Goal: Task Accomplishment & Management: Complete application form

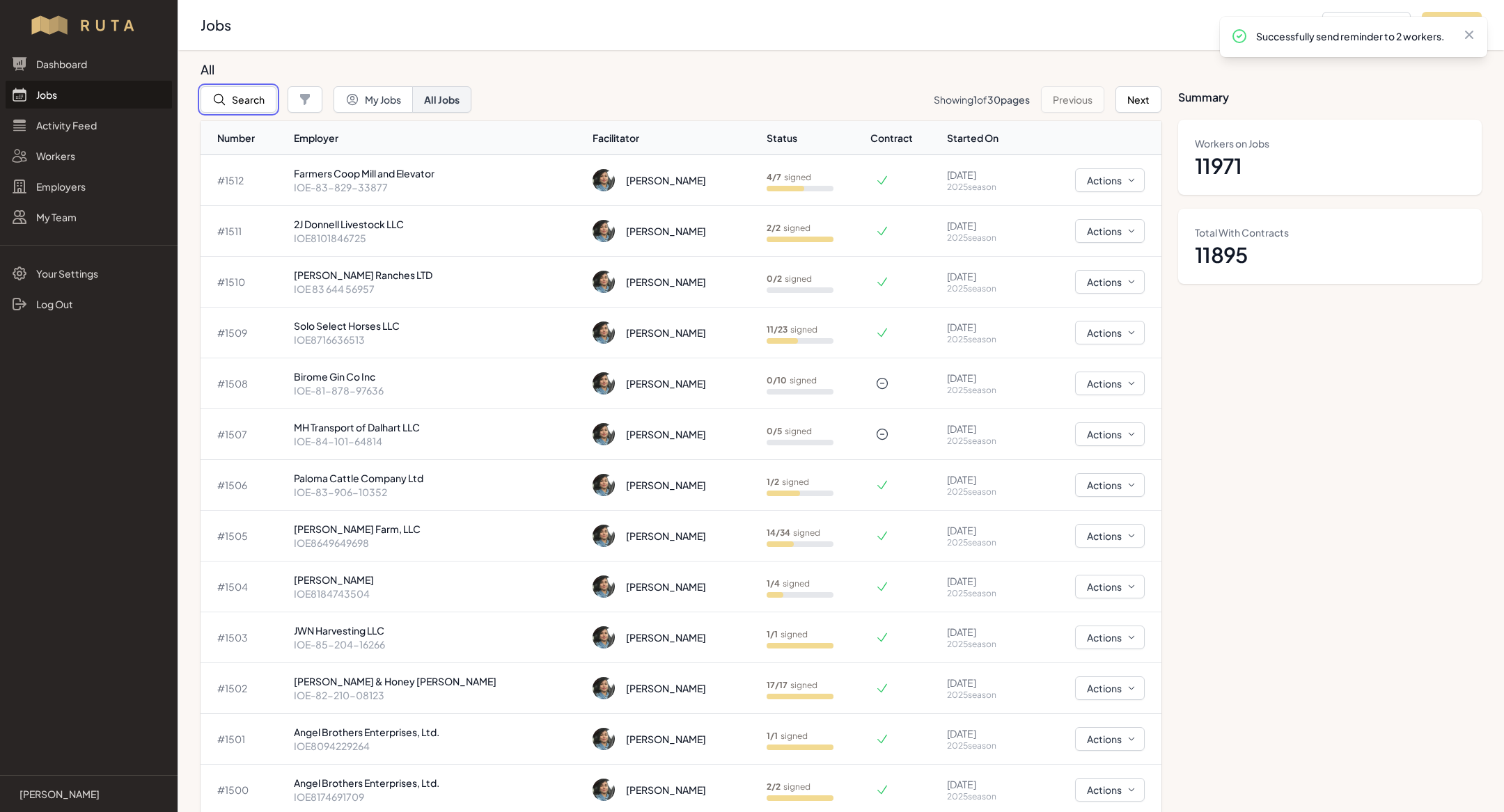
click at [251, 96] on button "Search" at bounding box center [238, 100] width 76 height 26
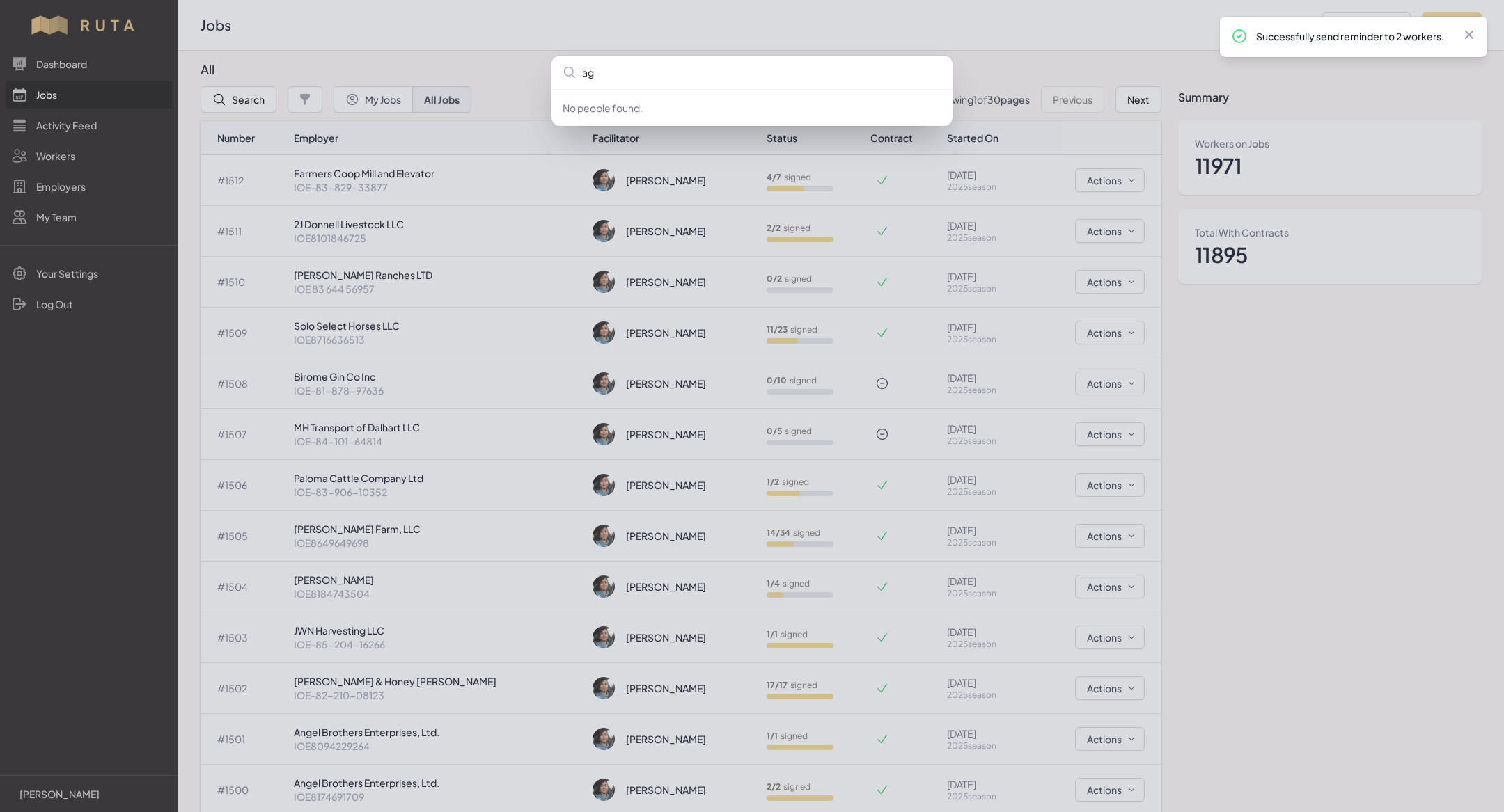
type input "ag"
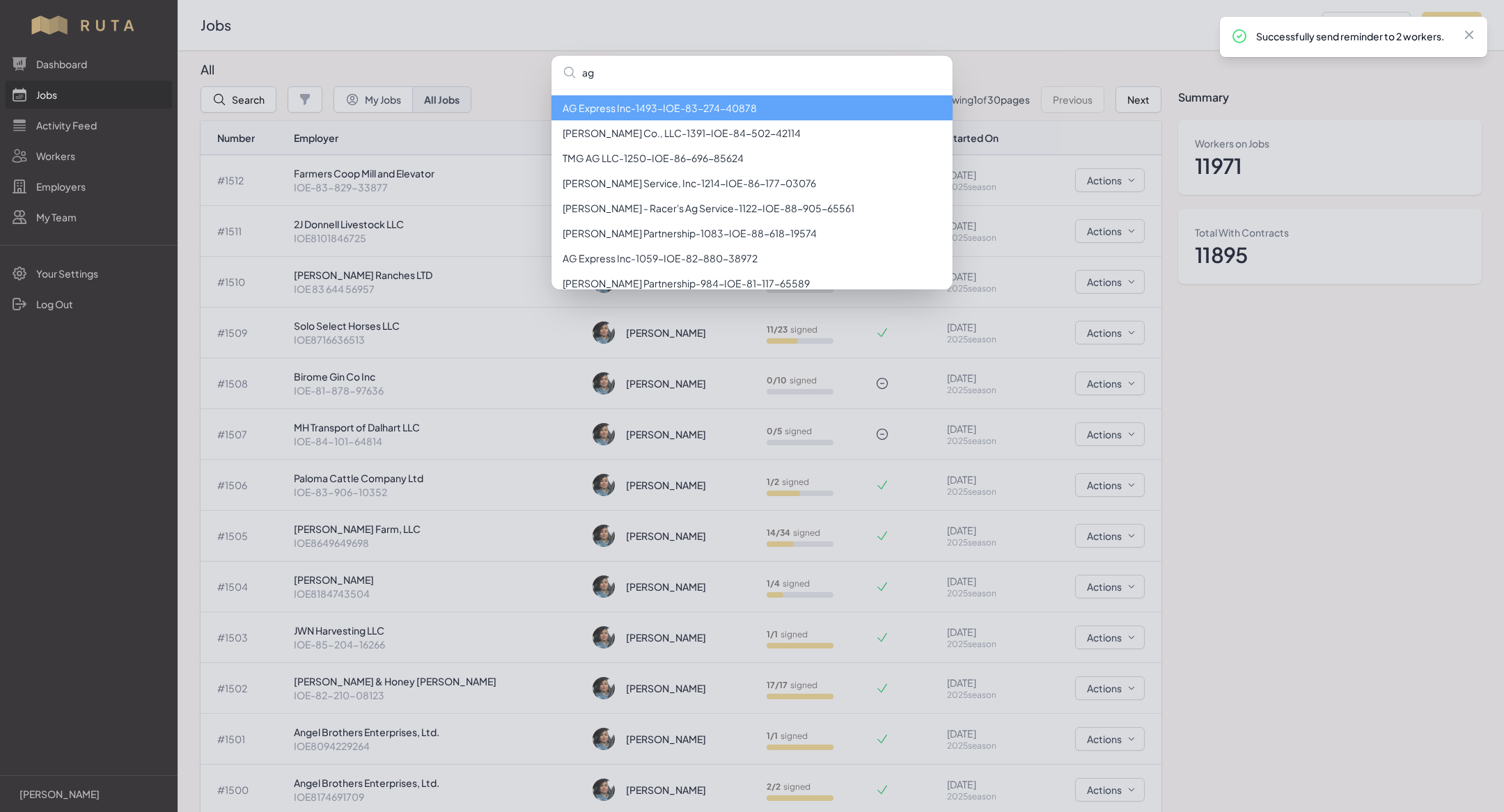
click at [615, 108] on li "AG Express Inc - 1493 - IOE-83-274-40878" at bounding box center [752, 108] width 401 height 25
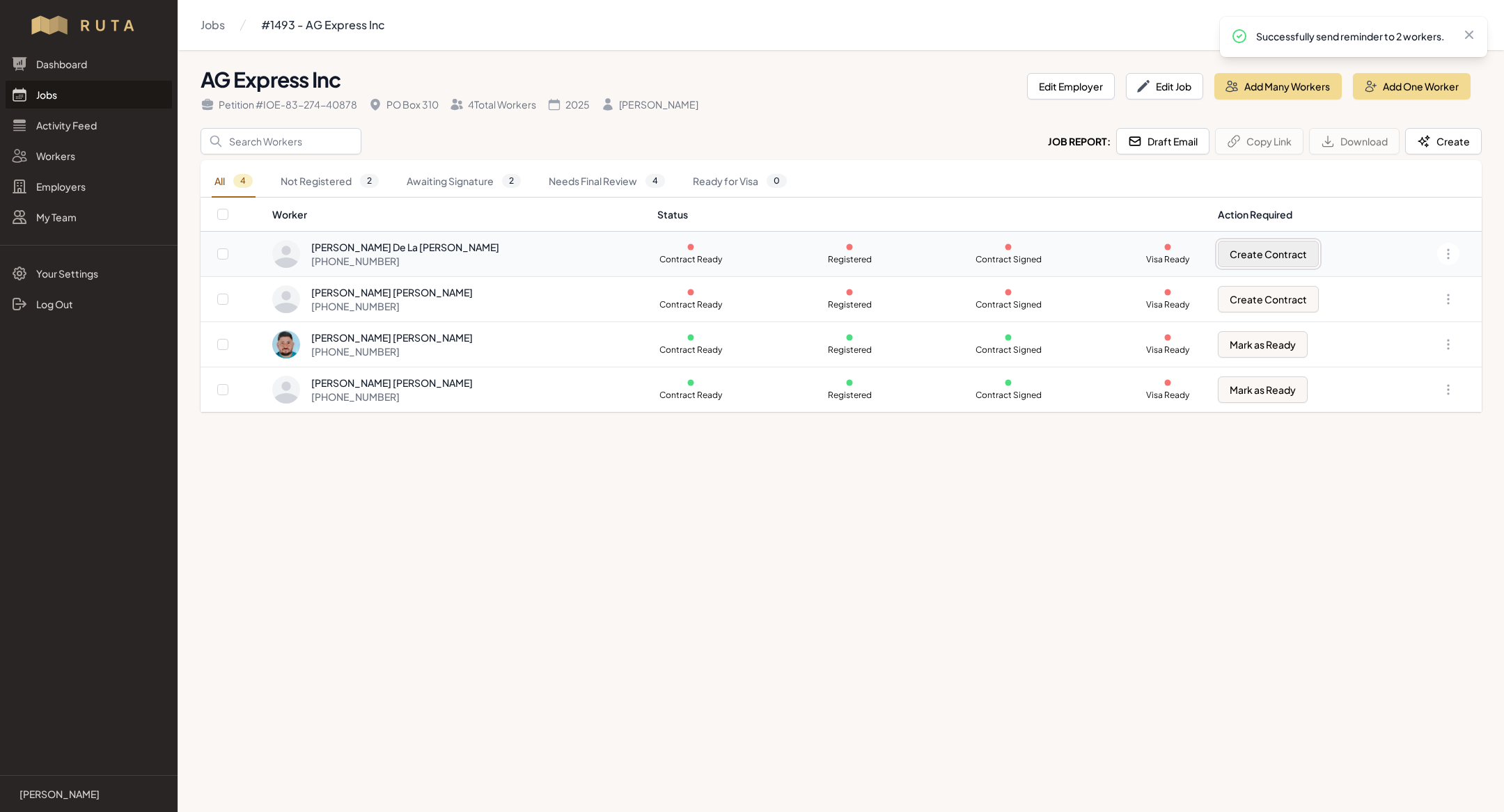
click at [1250, 262] on button "Create Contract" at bounding box center [1268, 254] width 101 height 26
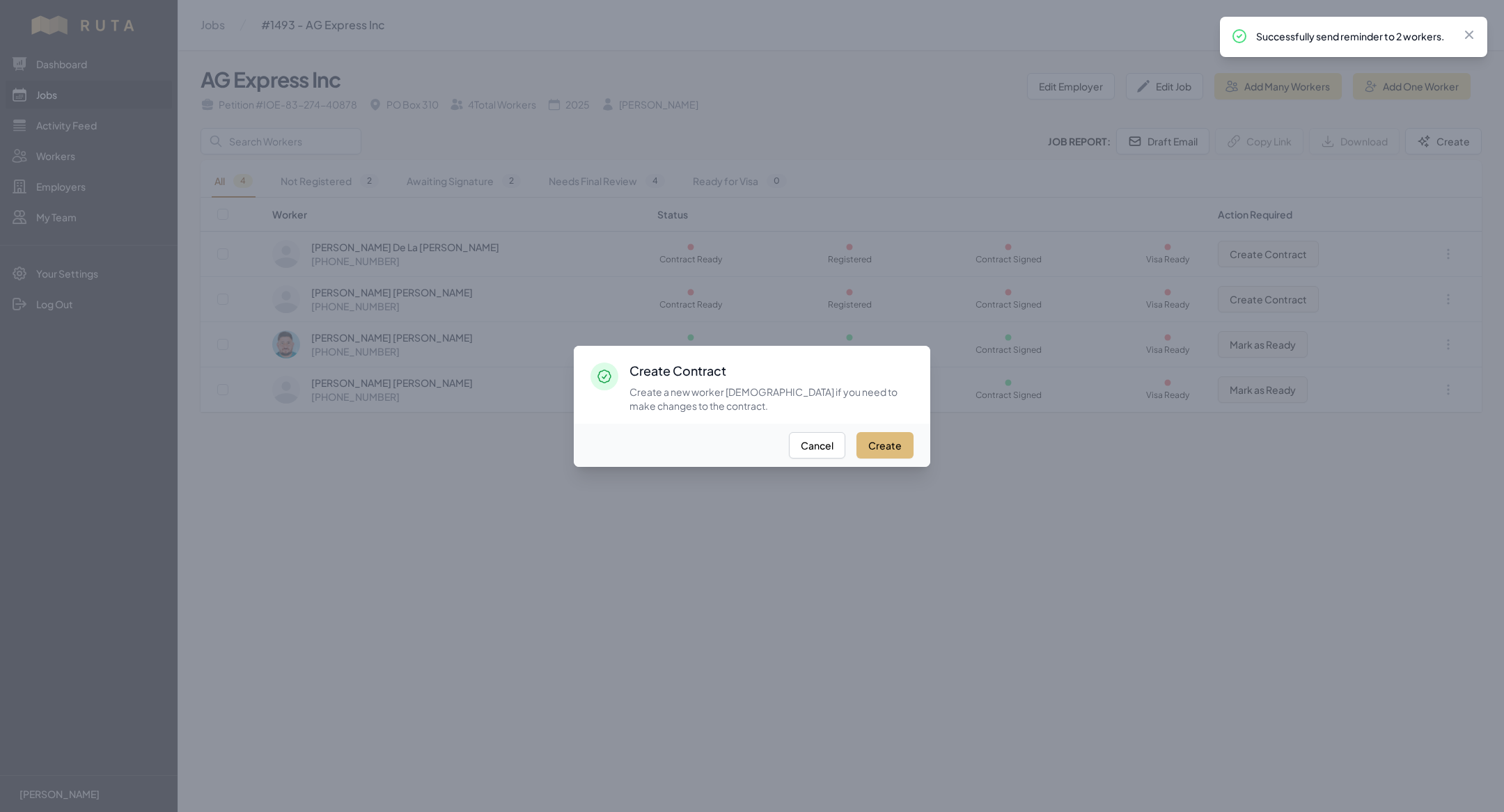
click at [892, 442] on button "Create" at bounding box center [885, 445] width 57 height 26
click at [1256, 301] on div at bounding box center [752, 406] width 1504 height 812
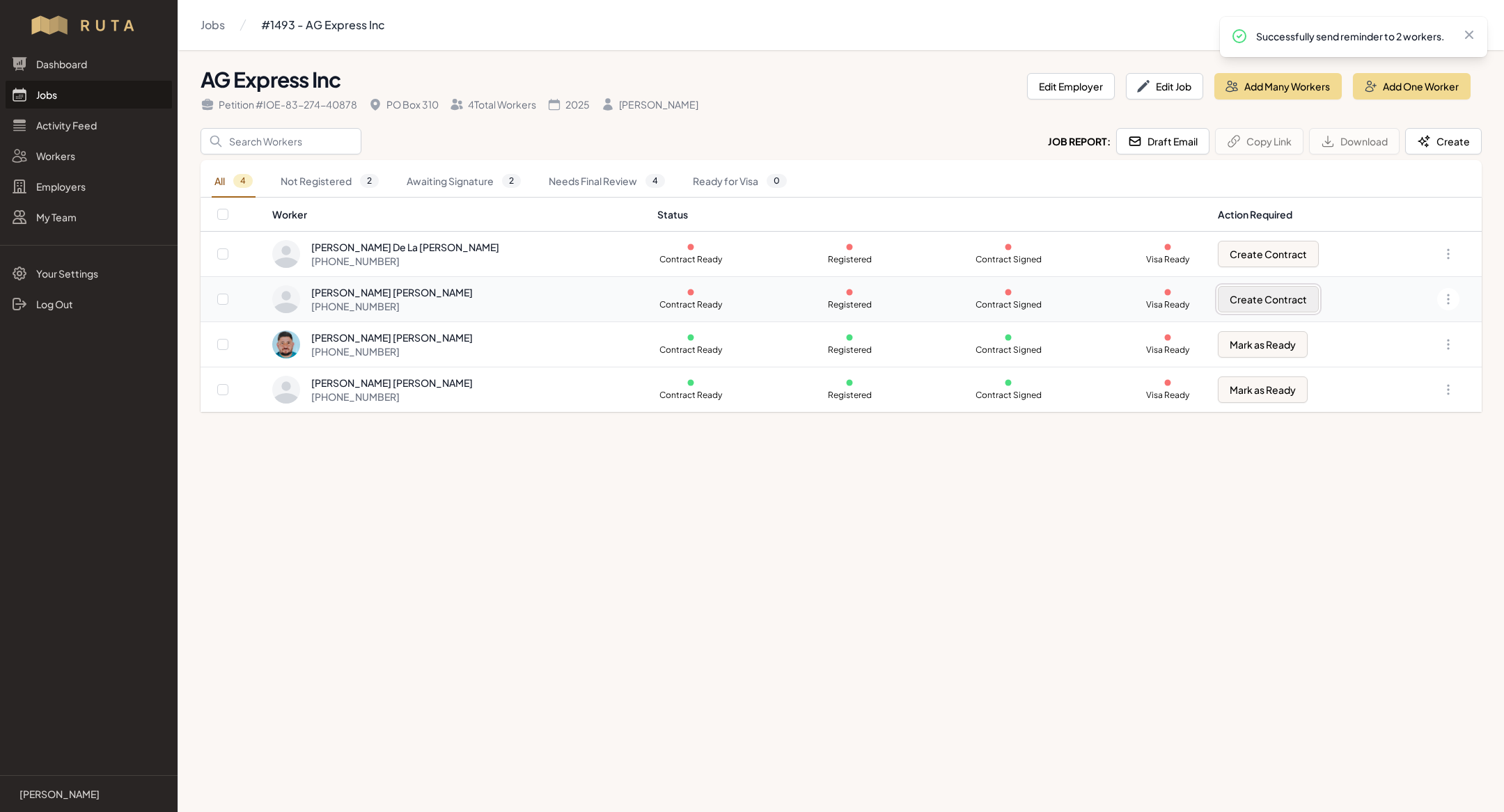
click at [1253, 301] on button "Create Contract" at bounding box center [1268, 299] width 101 height 26
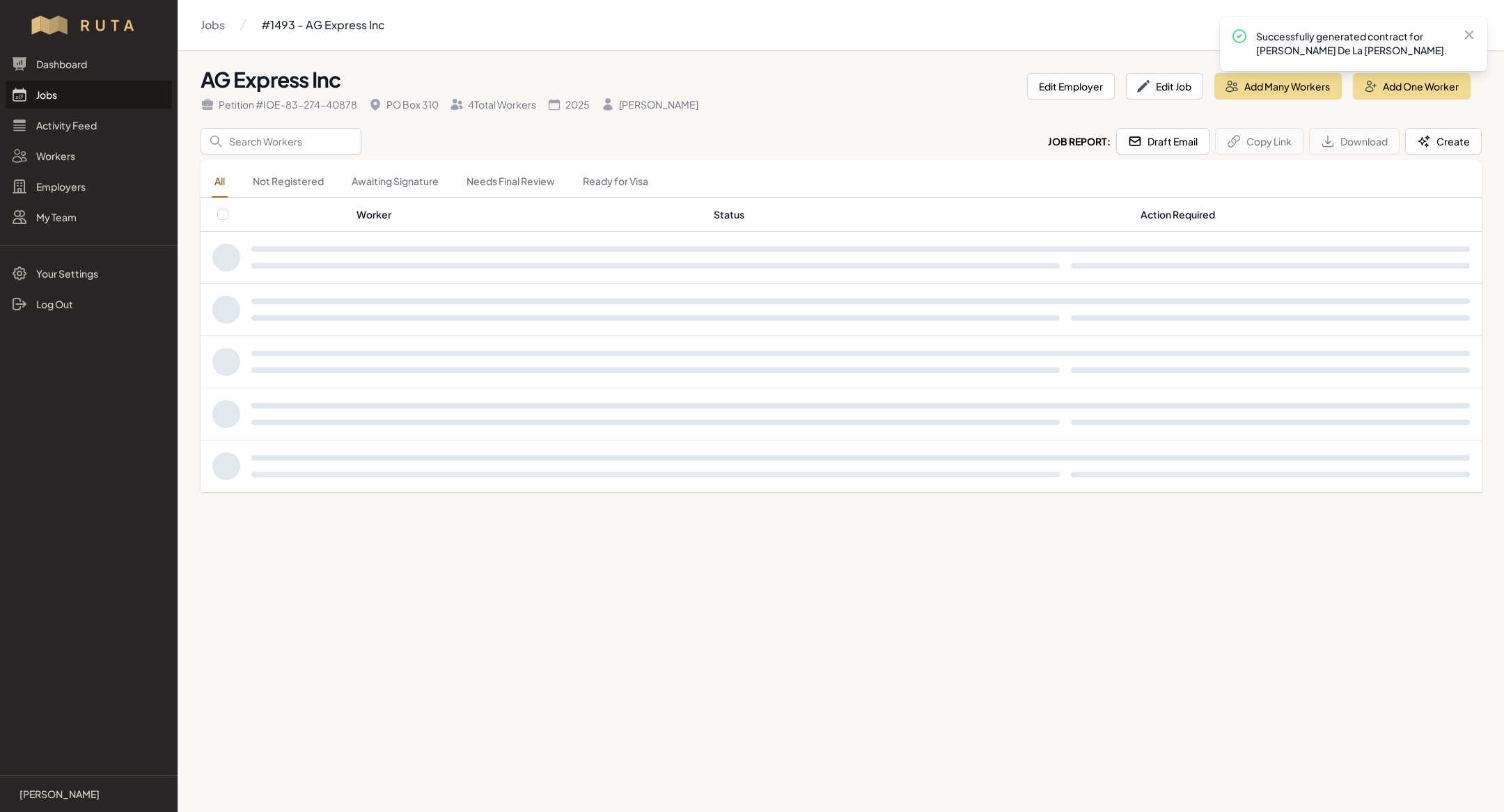
click at [1239, 296] on div at bounding box center [860, 310] width 1218 height 28
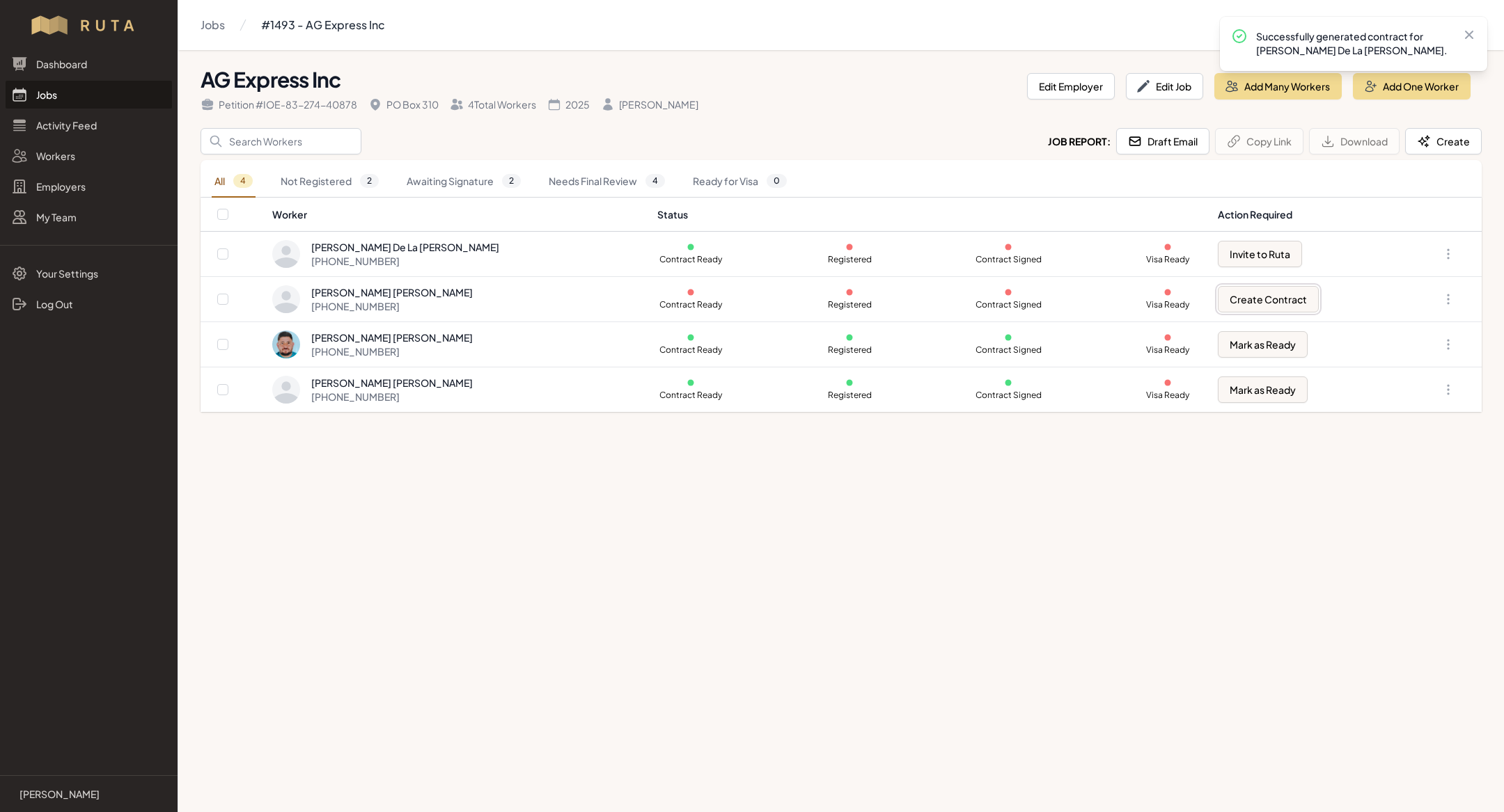
click at [1239, 295] on button "Create Contract" at bounding box center [1268, 299] width 101 height 26
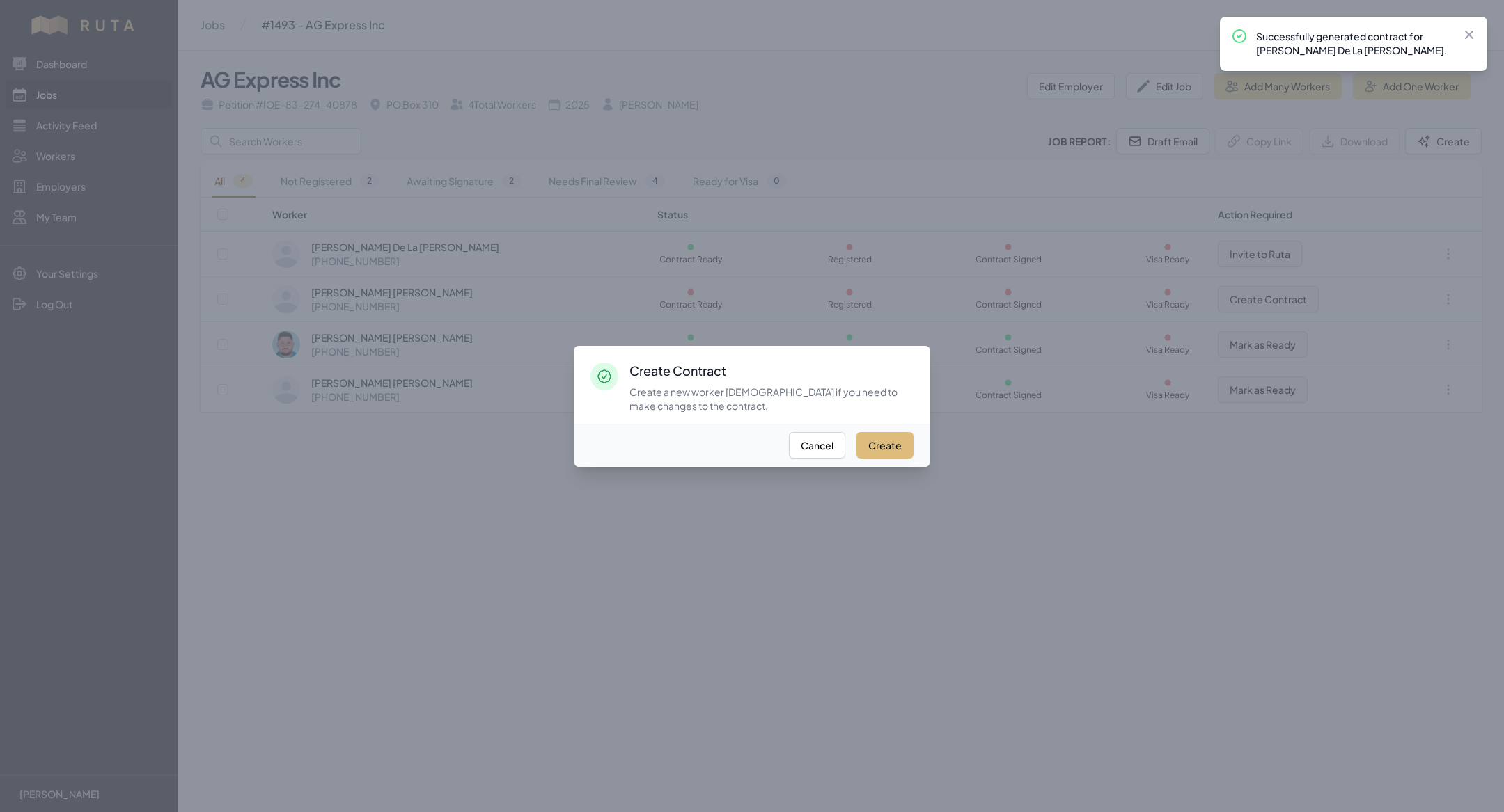
click at [907, 453] on button "Create" at bounding box center [885, 445] width 57 height 26
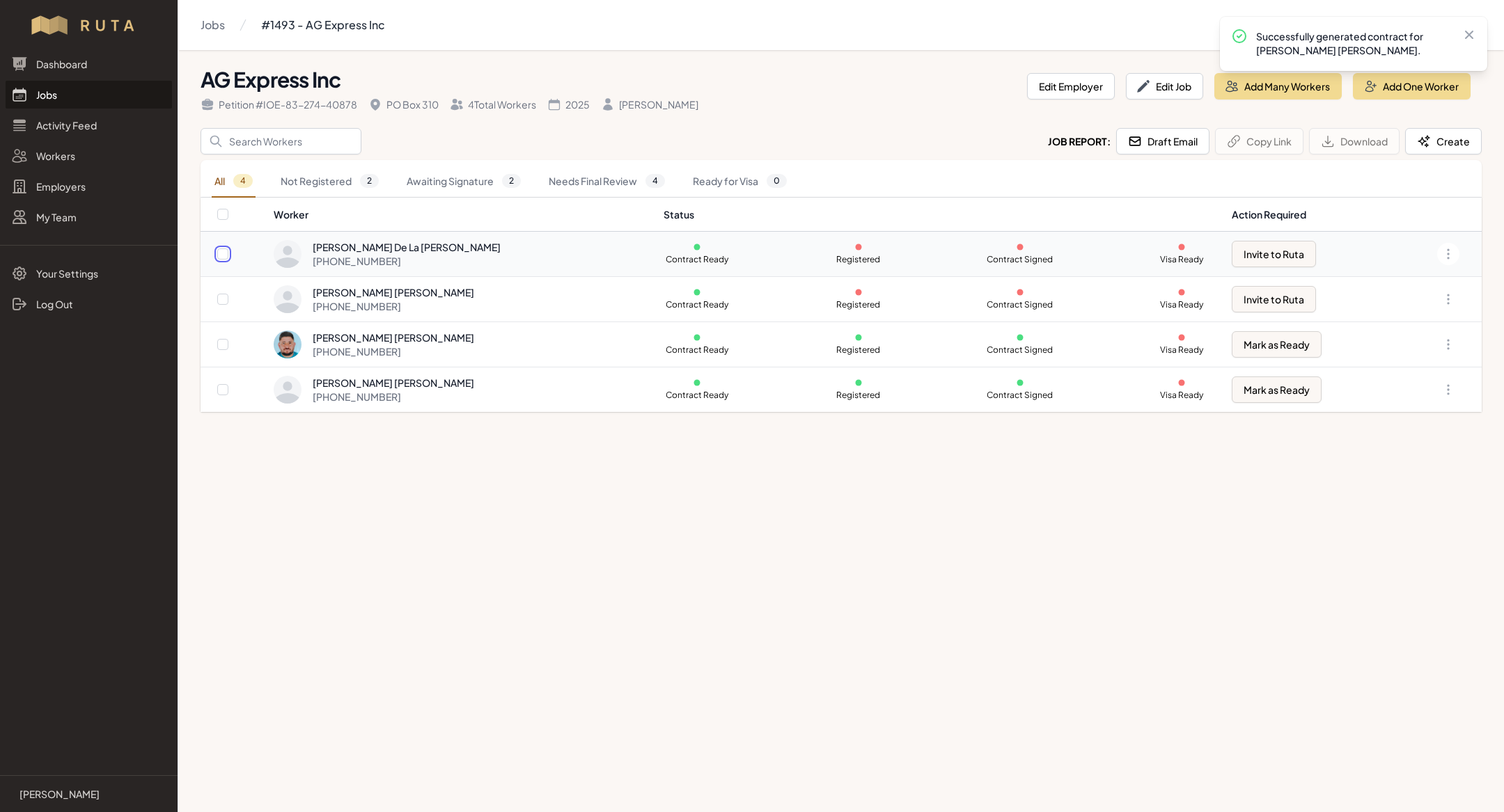
click at [223, 251] on input "checkbox" at bounding box center [223, 254] width 11 height 11
checkbox input "true"
click at [228, 302] on td at bounding box center [236, 299] width 73 height 45
click at [222, 297] on input "checkbox" at bounding box center [223, 299] width 11 height 11
checkbox input "true"
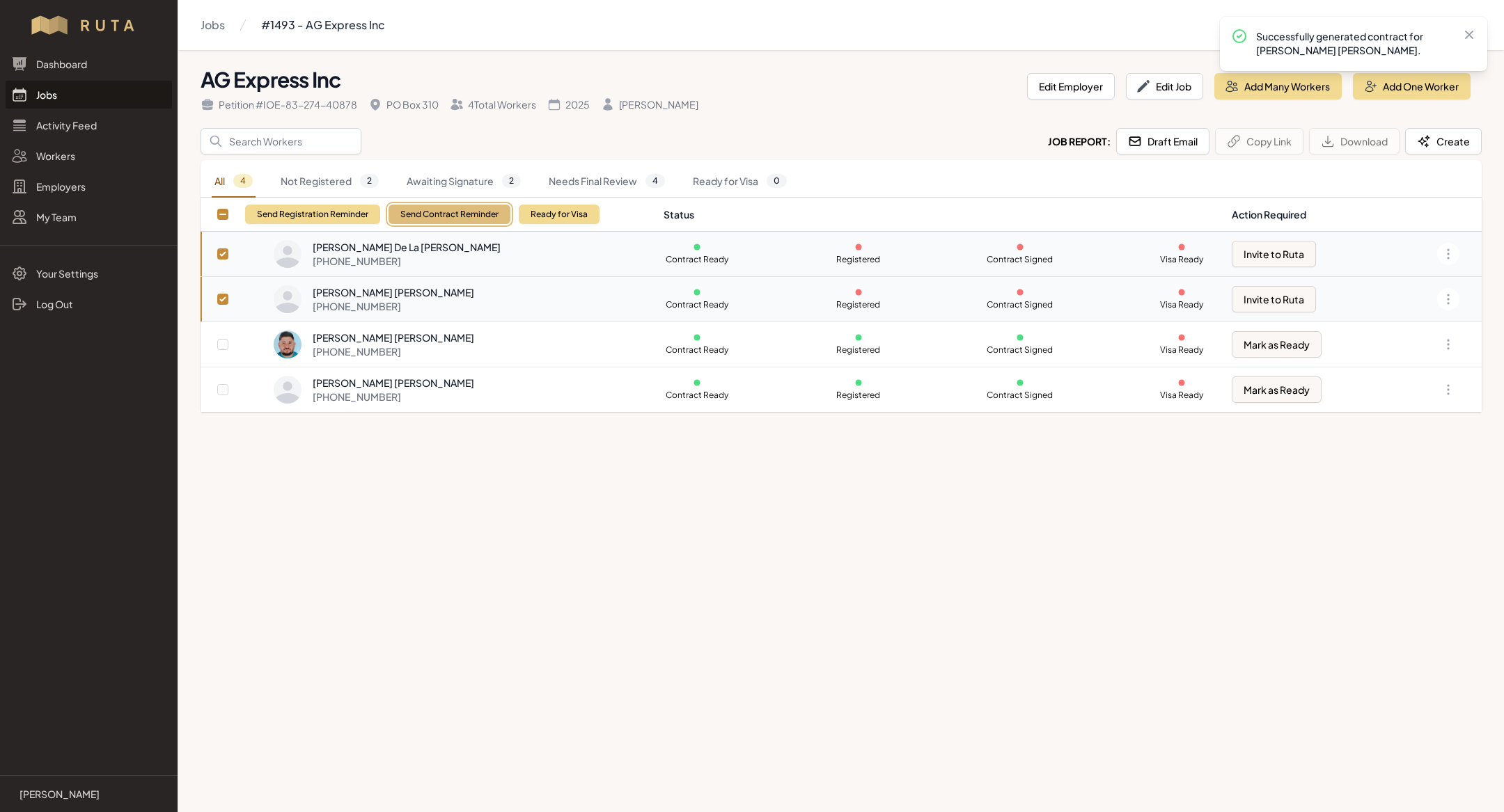
click at [453, 209] on button "Send Contract Reminder" at bounding box center [449, 214] width 122 height 20
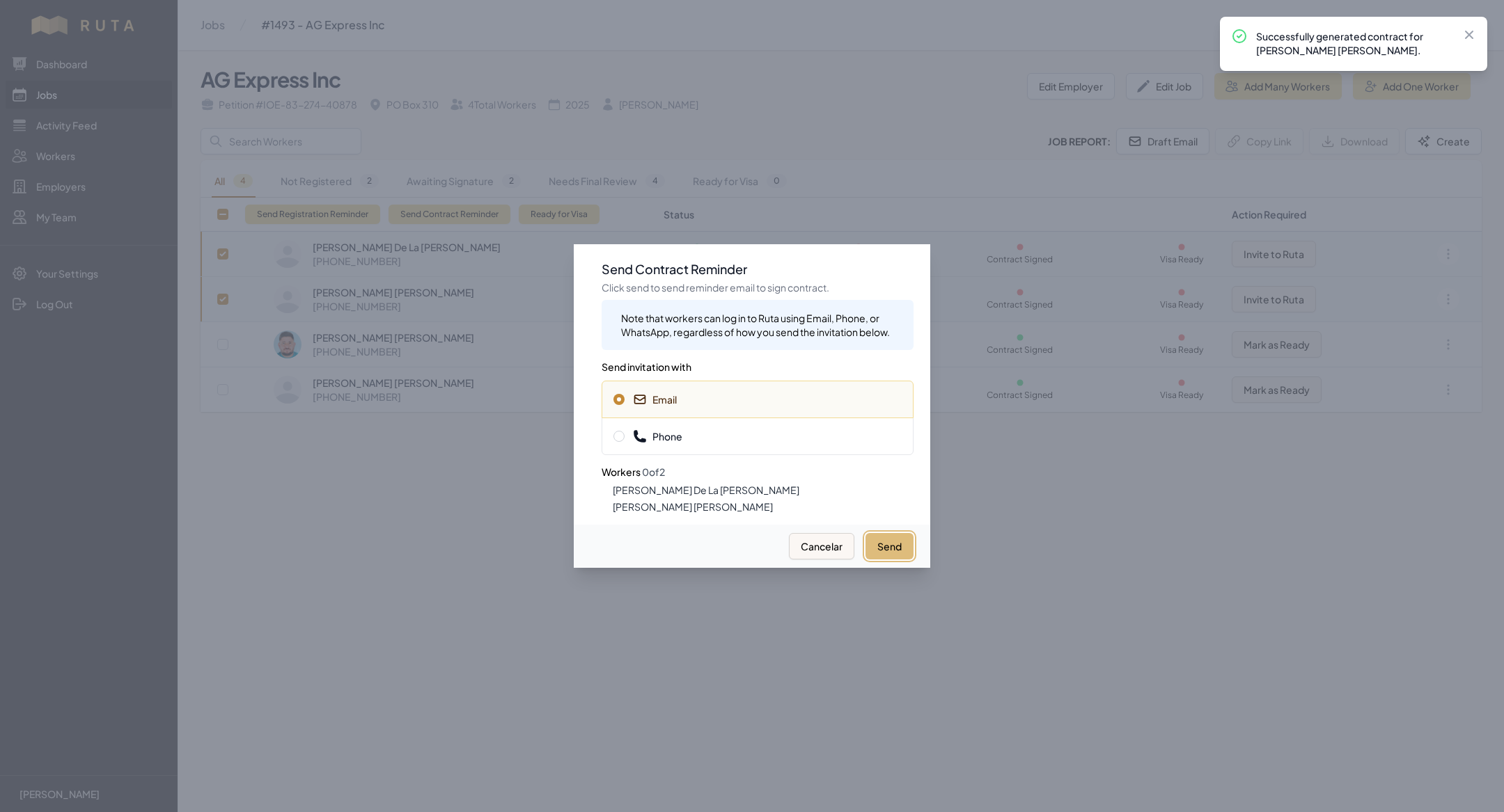
click at [889, 537] on button "Send" at bounding box center [889, 546] width 48 height 26
click at [718, 436] on span "Phone" at bounding box center [757, 436] width 289 height 14
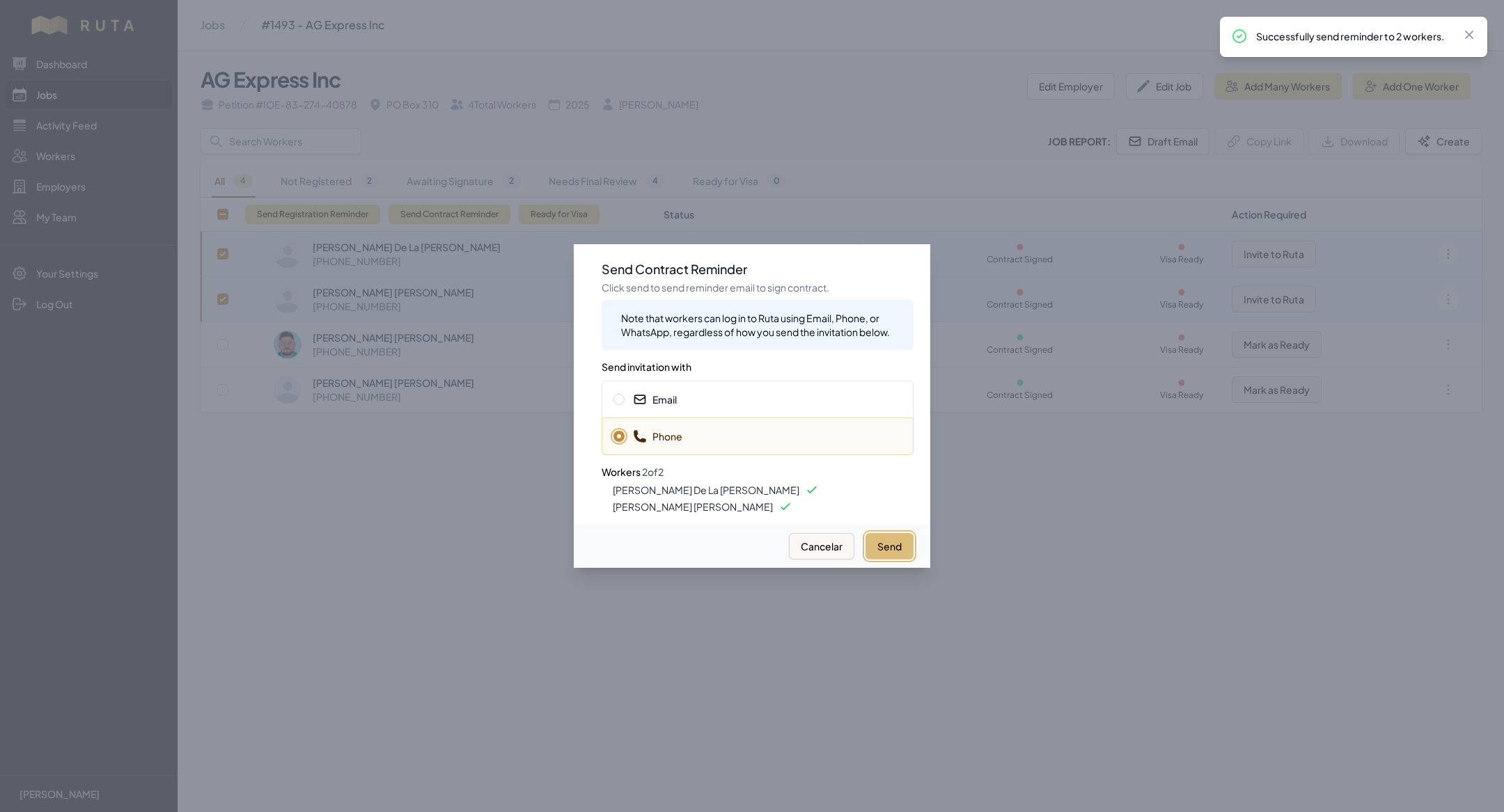
click at [885, 542] on button "Send" at bounding box center [889, 546] width 48 height 26
click at [402, 497] on div at bounding box center [752, 406] width 1504 height 812
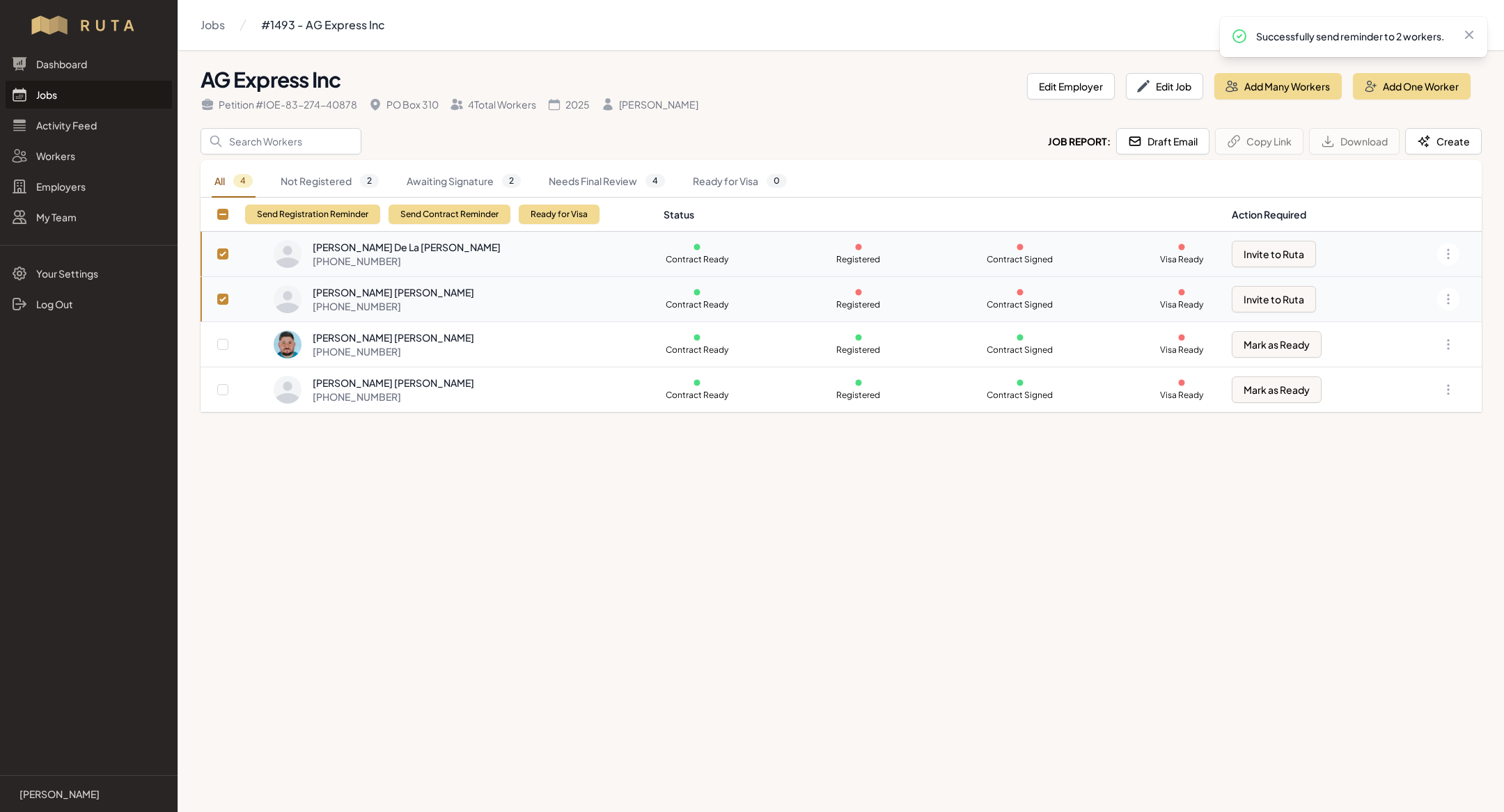
click at [410, 297] on div "[PERSON_NAME] [PERSON_NAME]" at bounding box center [393, 292] width 162 height 14
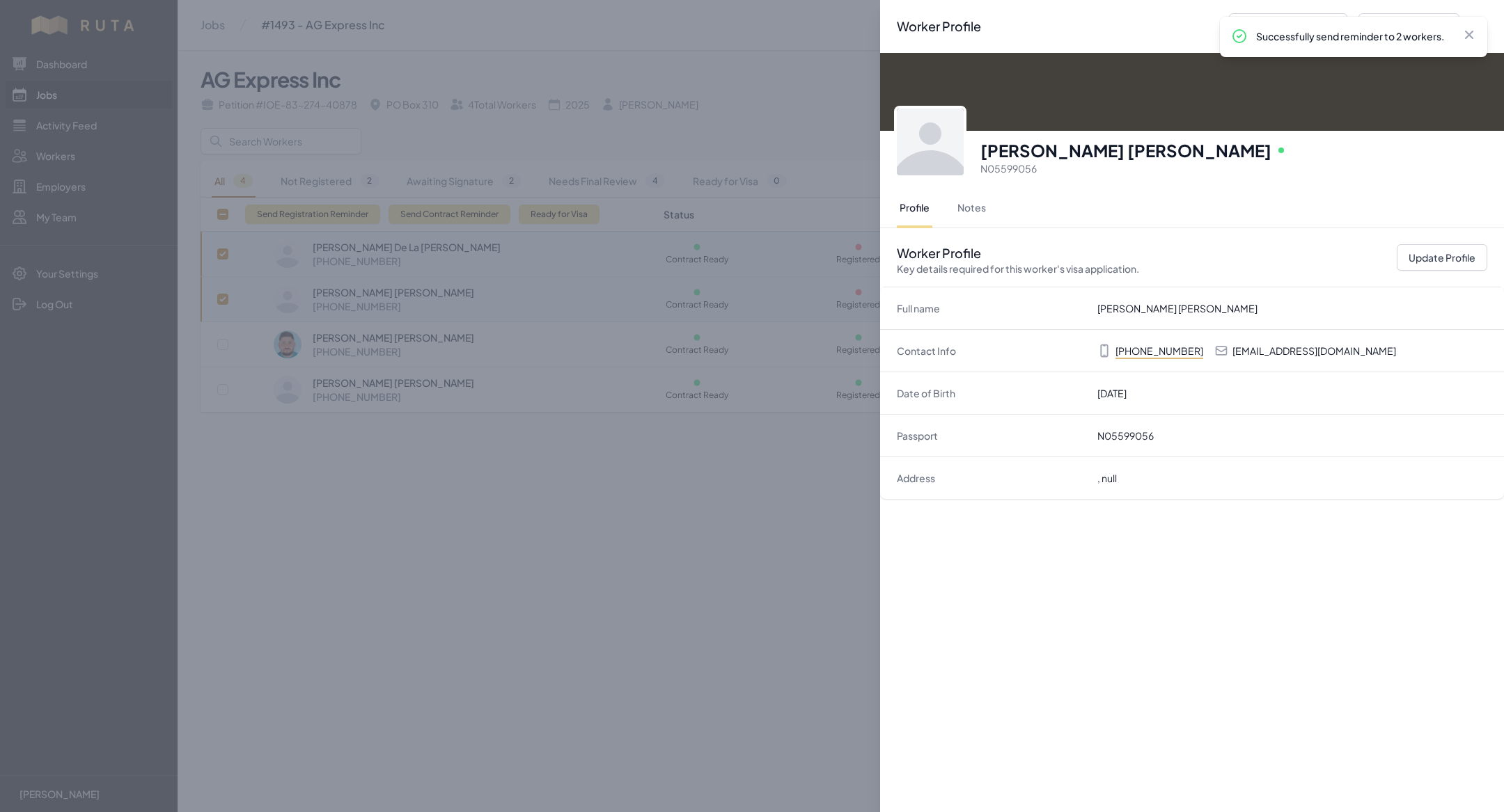
click at [1300, 348] on p "[EMAIL_ADDRESS][DOMAIN_NAME]" at bounding box center [1314, 350] width 163 height 14
copy p "[EMAIL_ADDRESS][DOMAIN_NAME]"
click at [521, 564] on div "Worker Profile Previous Worker Next Worker Close panel [PERSON_NAME] [PERSON_NA…" at bounding box center [752, 406] width 1504 height 812
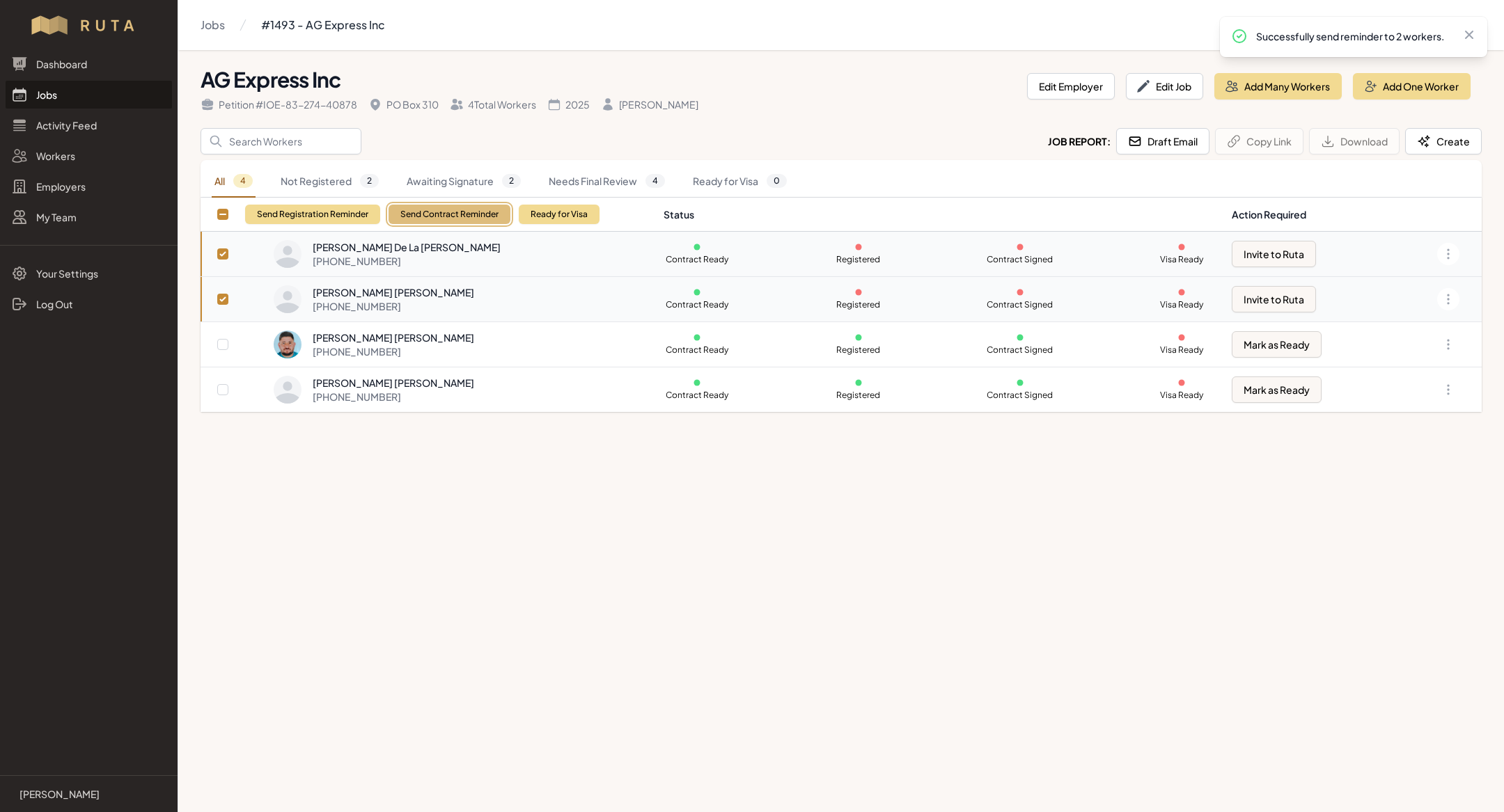
click at [423, 222] on button "Send Contract Reminder" at bounding box center [449, 214] width 122 height 20
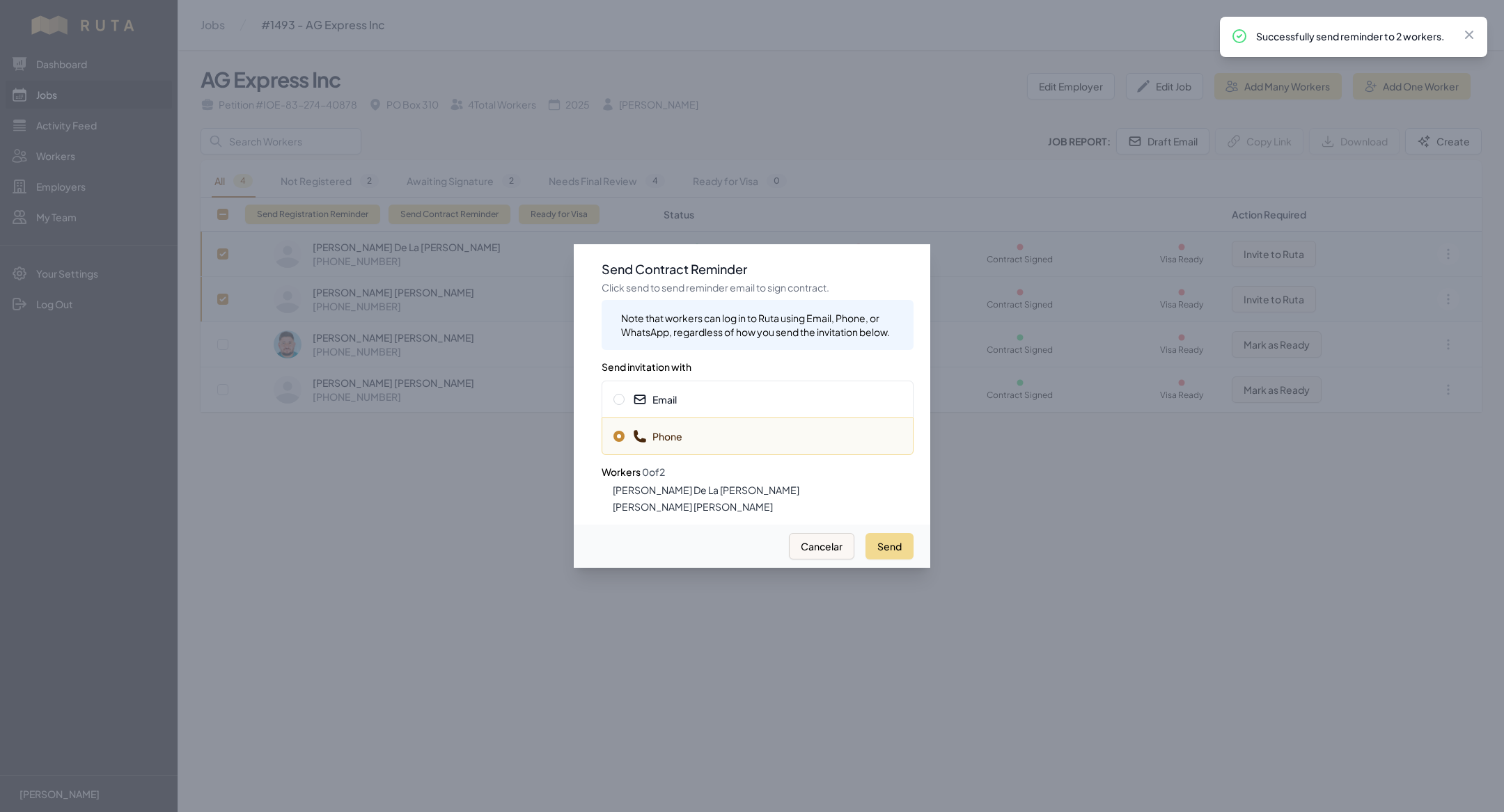
click at [700, 415] on div "Email" at bounding box center [758, 399] width 312 height 38
click at [893, 557] on button "Send" at bounding box center [889, 546] width 48 height 26
click at [744, 439] on span "Phone" at bounding box center [757, 436] width 289 height 14
click at [880, 544] on button "Send" at bounding box center [889, 546] width 48 height 26
click at [465, 500] on div at bounding box center [752, 406] width 1504 height 812
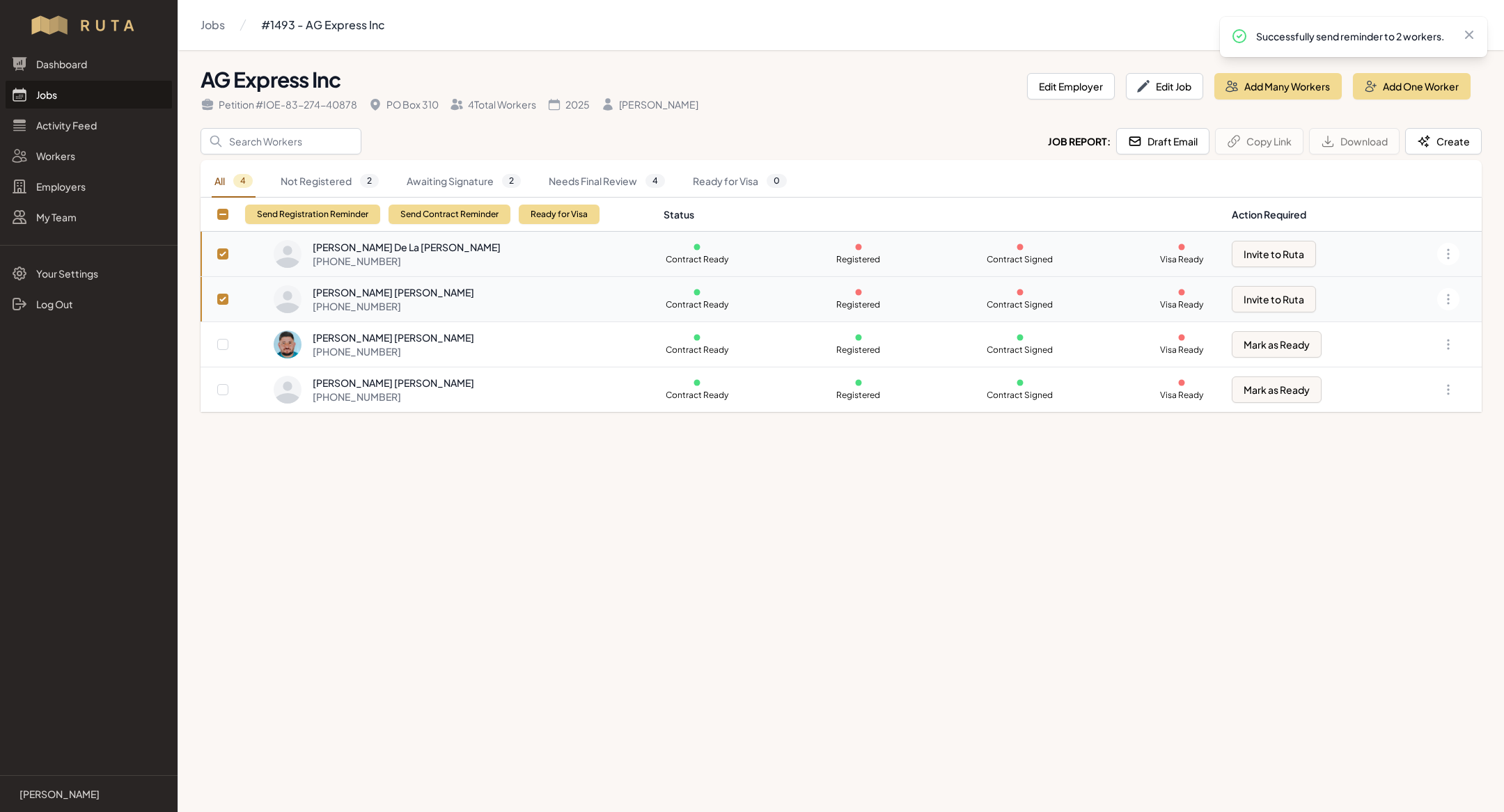
click at [68, 96] on link "Jobs" at bounding box center [89, 95] width 167 height 28
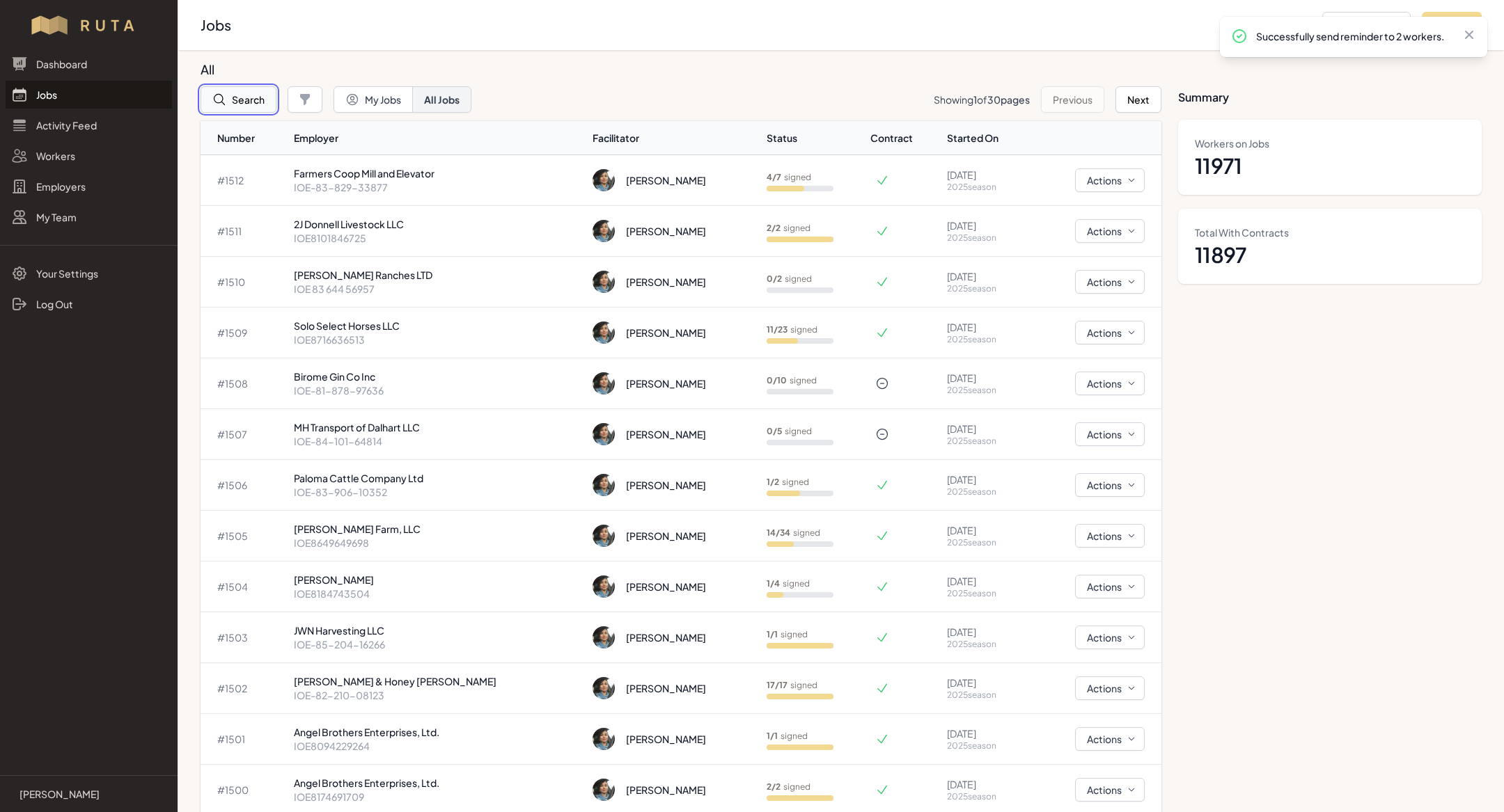
click at [254, 109] on button "Search" at bounding box center [238, 100] width 76 height 26
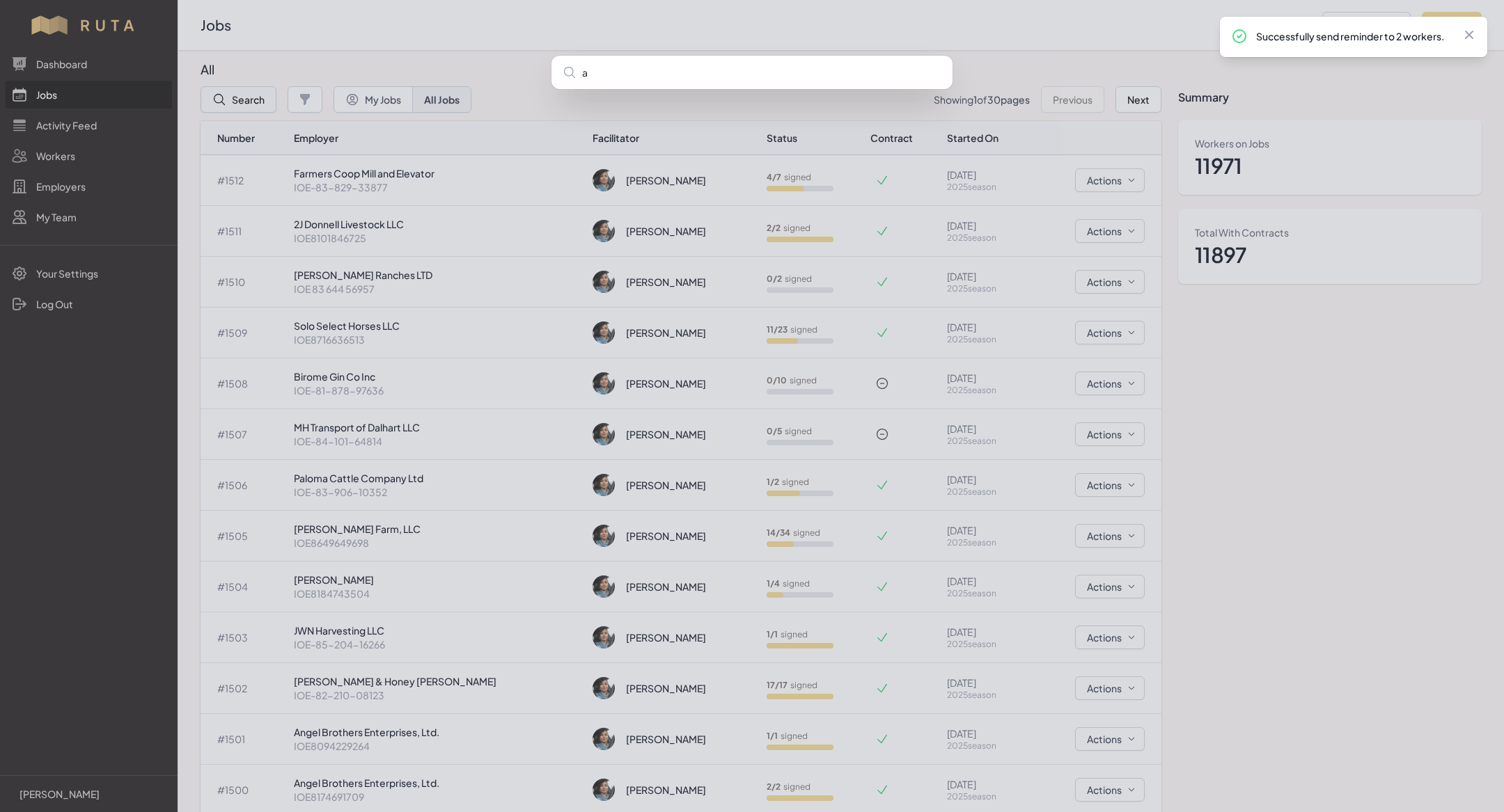
type input "ag"
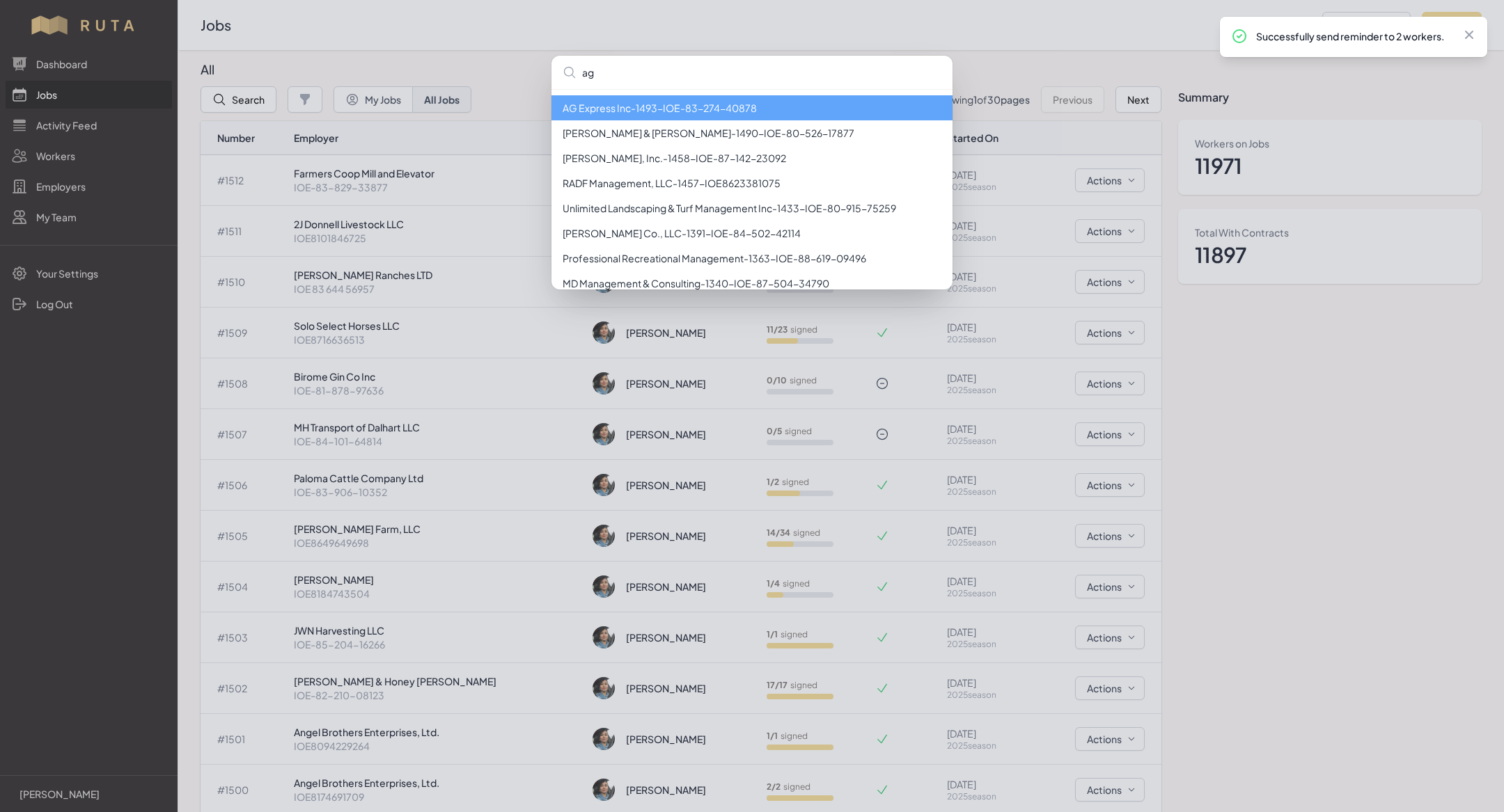
click at [640, 113] on li "AG Express Inc - 1493 - IOE-83-274-40878" at bounding box center [752, 108] width 401 height 25
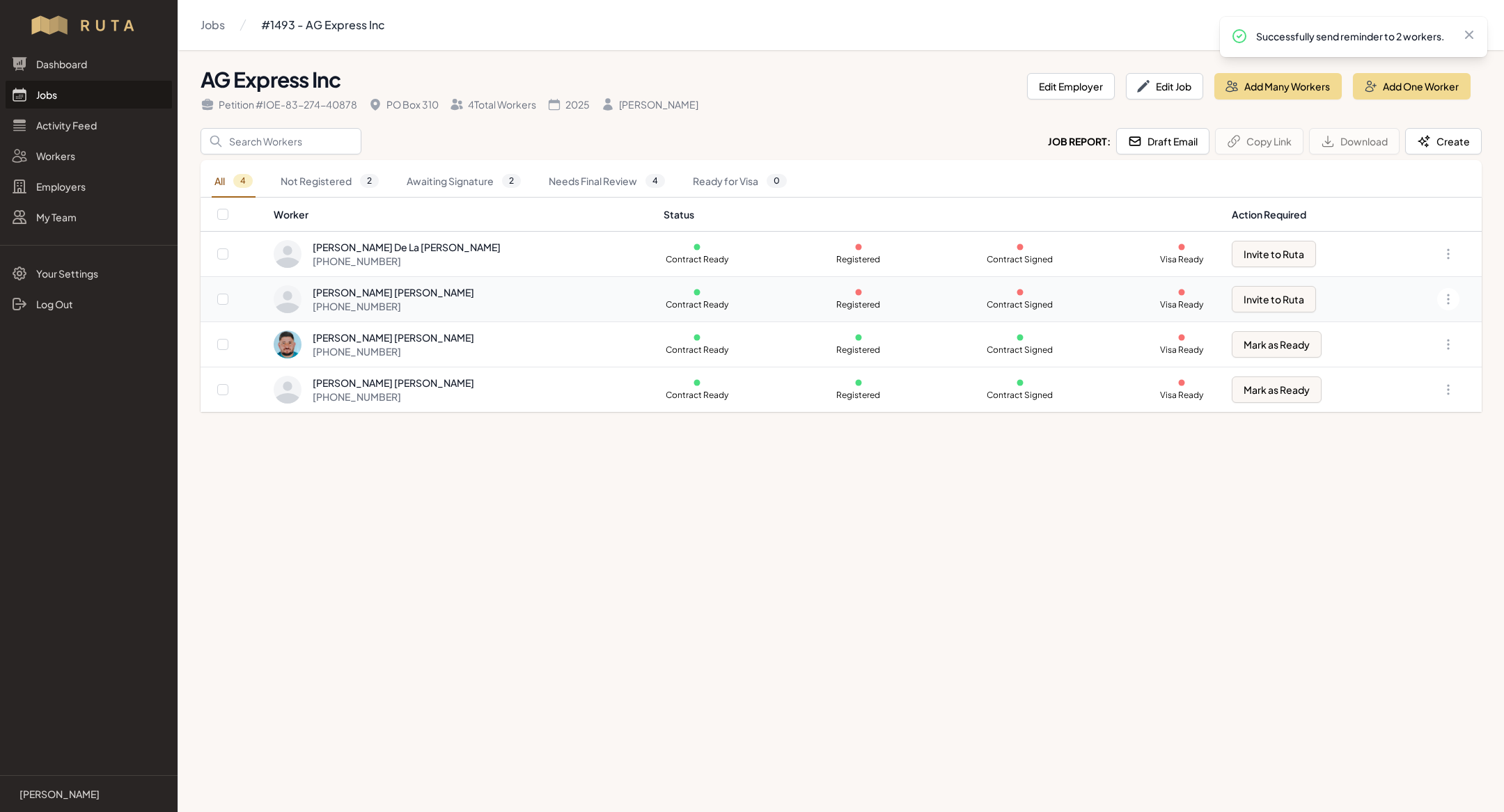
click at [514, 302] on div "[PERSON_NAME] [PERSON_NAME] [PHONE_NUMBER]" at bounding box center [460, 299] width 374 height 28
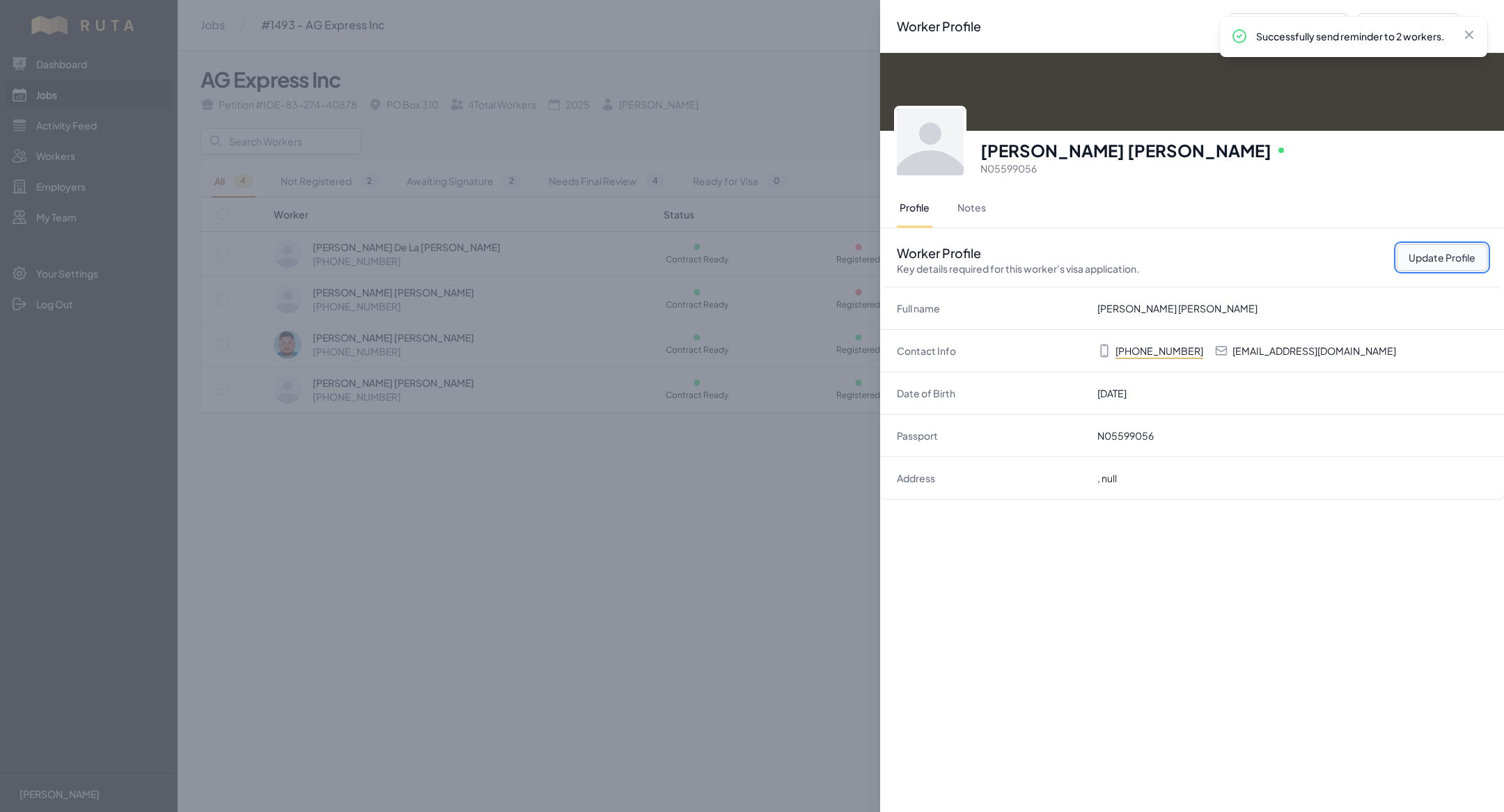
click at [1422, 256] on button "Update Profile" at bounding box center [1442, 257] width 91 height 26
select select "MX"
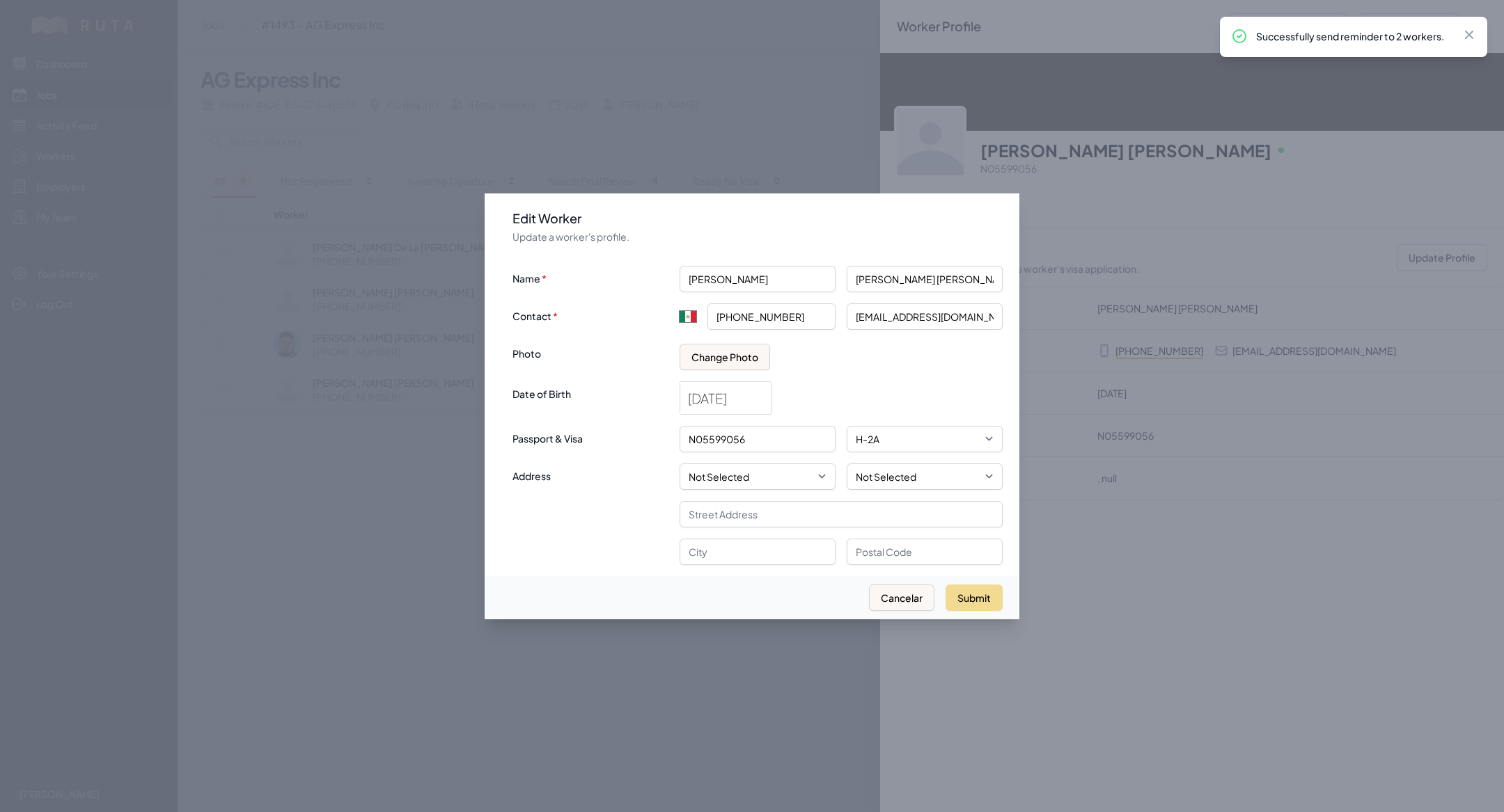
click at [428, 466] on div at bounding box center [752, 406] width 1504 height 812
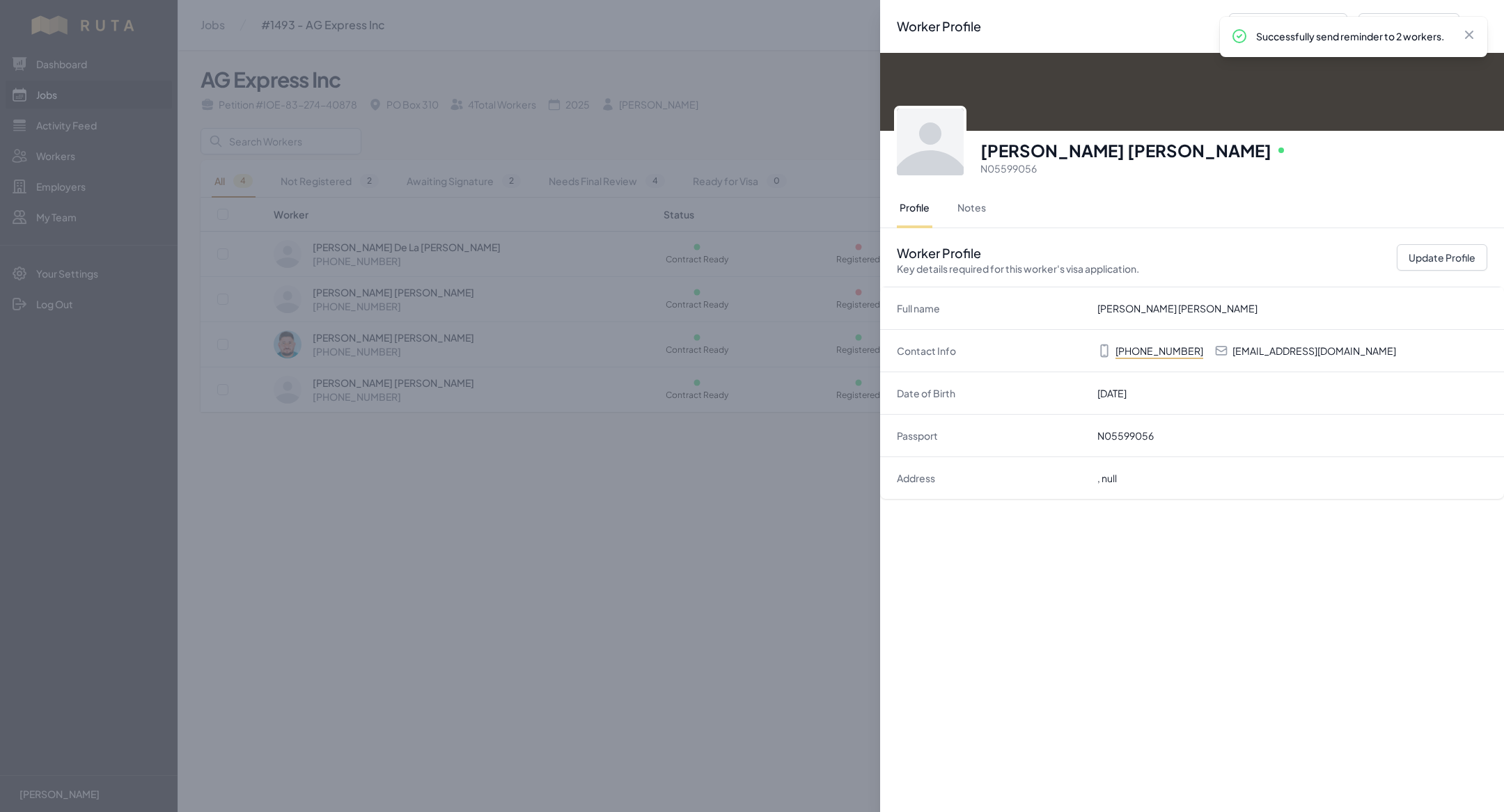
click at [437, 522] on div "Worker Profile Previous Worker Next Worker Close panel [PERSON_NAME] [PERSON_NA…" at bounding box center [752, 406] width 1504 height 812
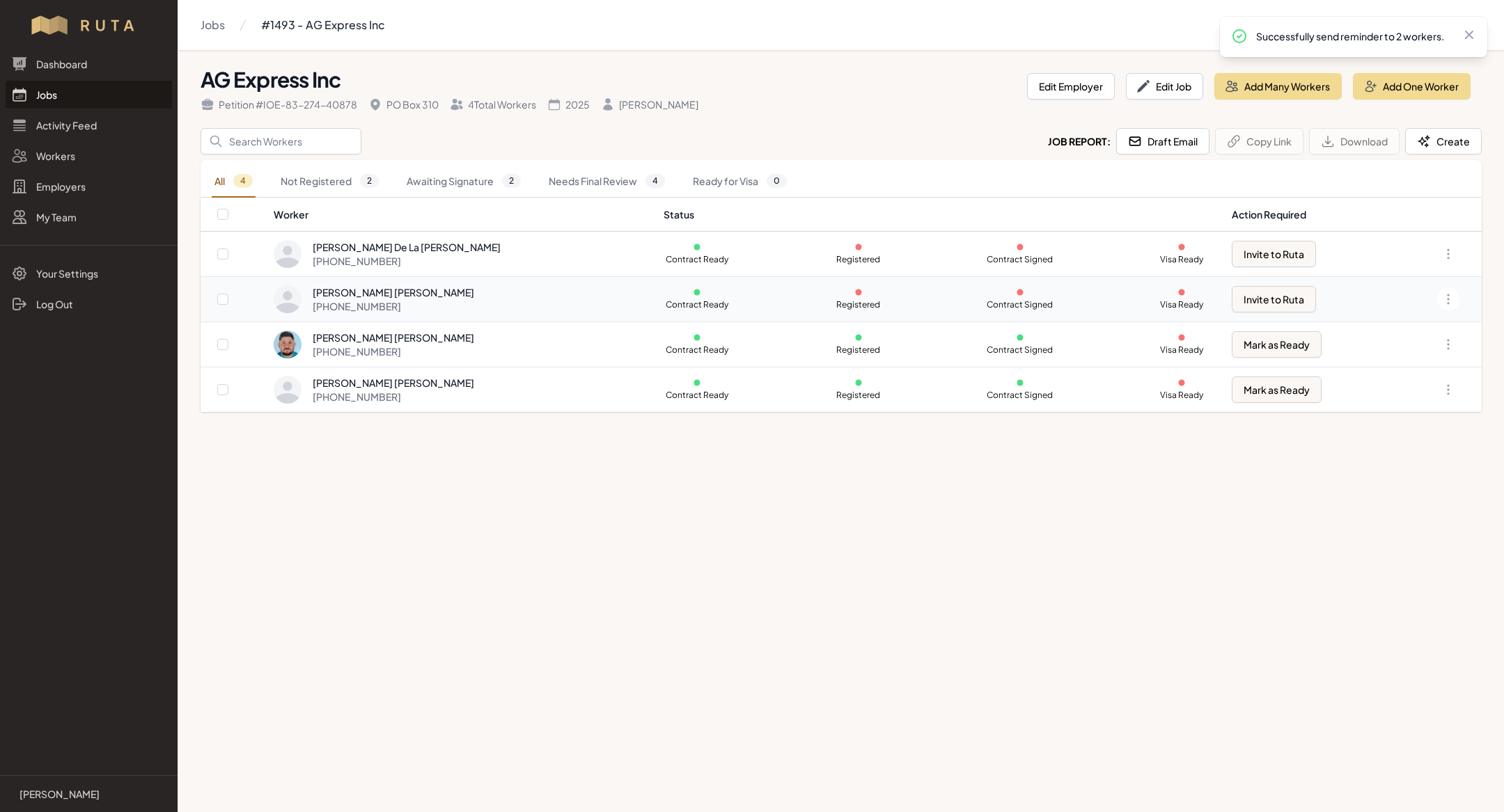
click at [540, 294] on div "[PERSON_NAME] [PERSON_NAME] [PHONE_NUMBER]" at bounding box center [460, 299] width 374 height 28
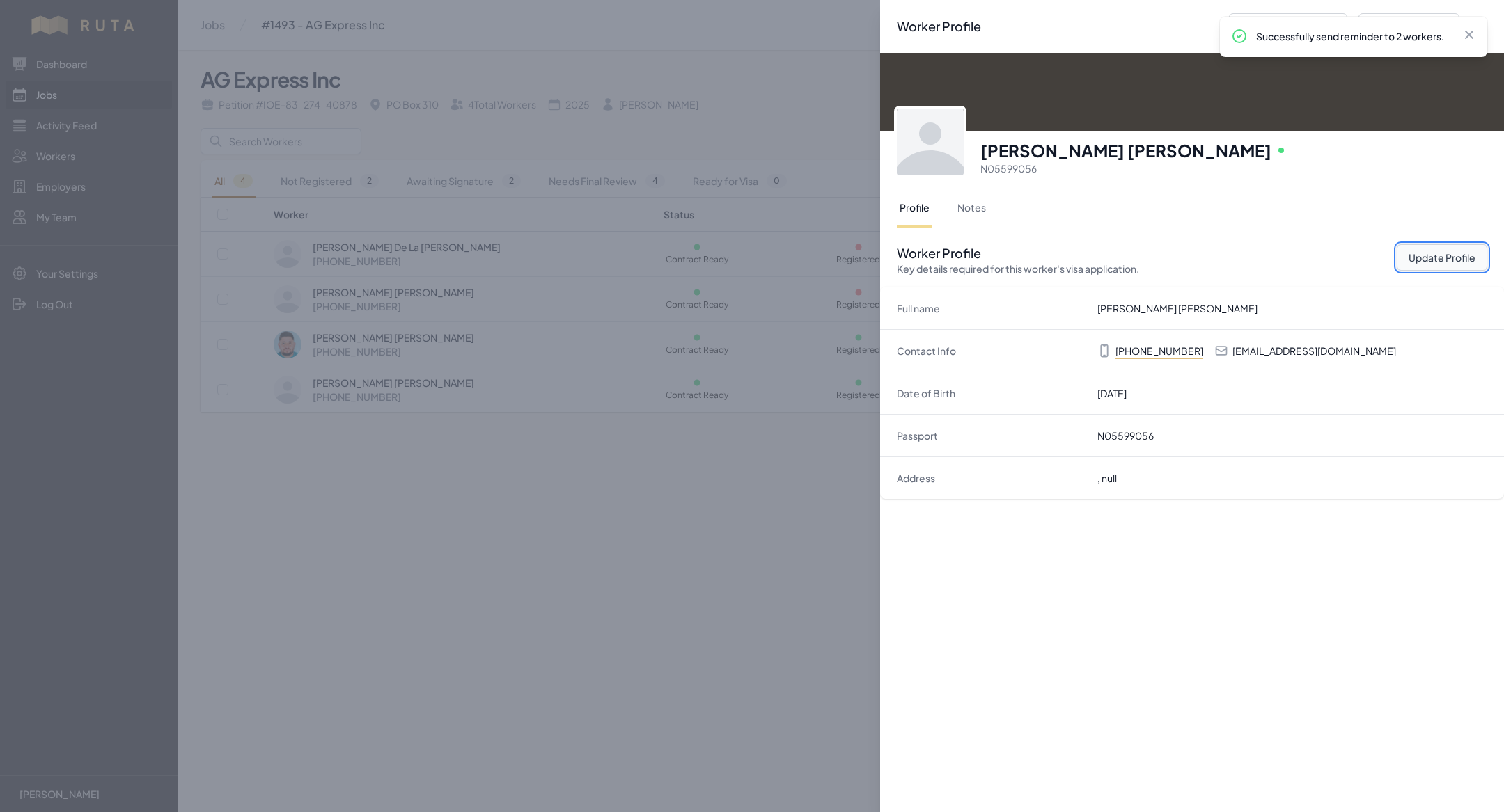
click at [1430, 256] on button "Update Profile" at bounding box center [1442, 257] width 91 height 26
select select "MX"
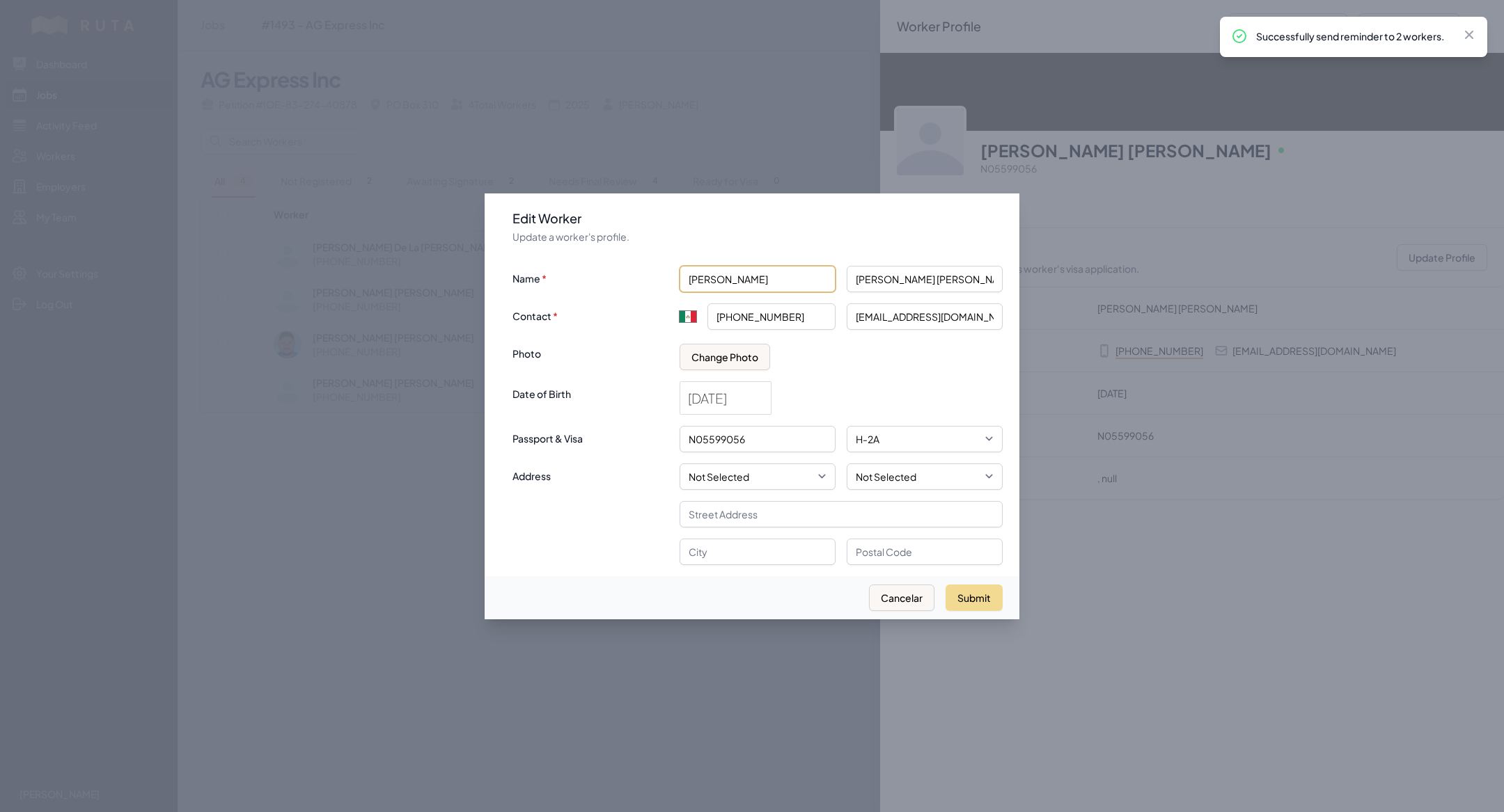
click at [743, 284] on input "[PERSON_NAME]" at bounding box center [757, 279] width 156 height 26
type input "[PERSON_NAME]"
click at [954, 316] on input "[EMAIL_ADDRESS][DOMAIN_NAME]" at bounding box center [924, 316] width 156 height 26
type input "[EMAIL_ADDRESS][DOMAIN_NAME]"
click at [971, 591] on button "Submit" at bounding box center [974, 597] width 57 height 26
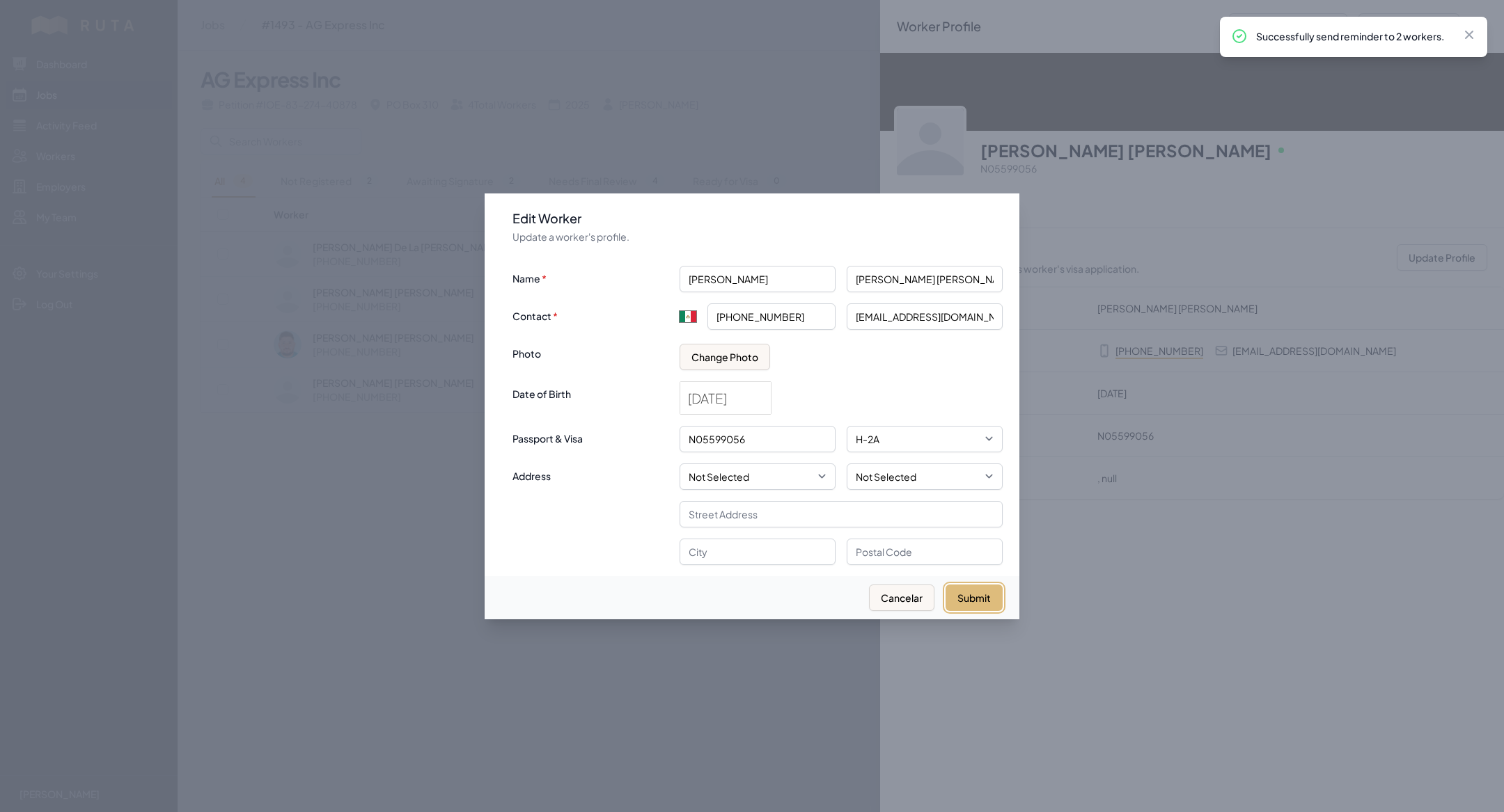
type input "+52"
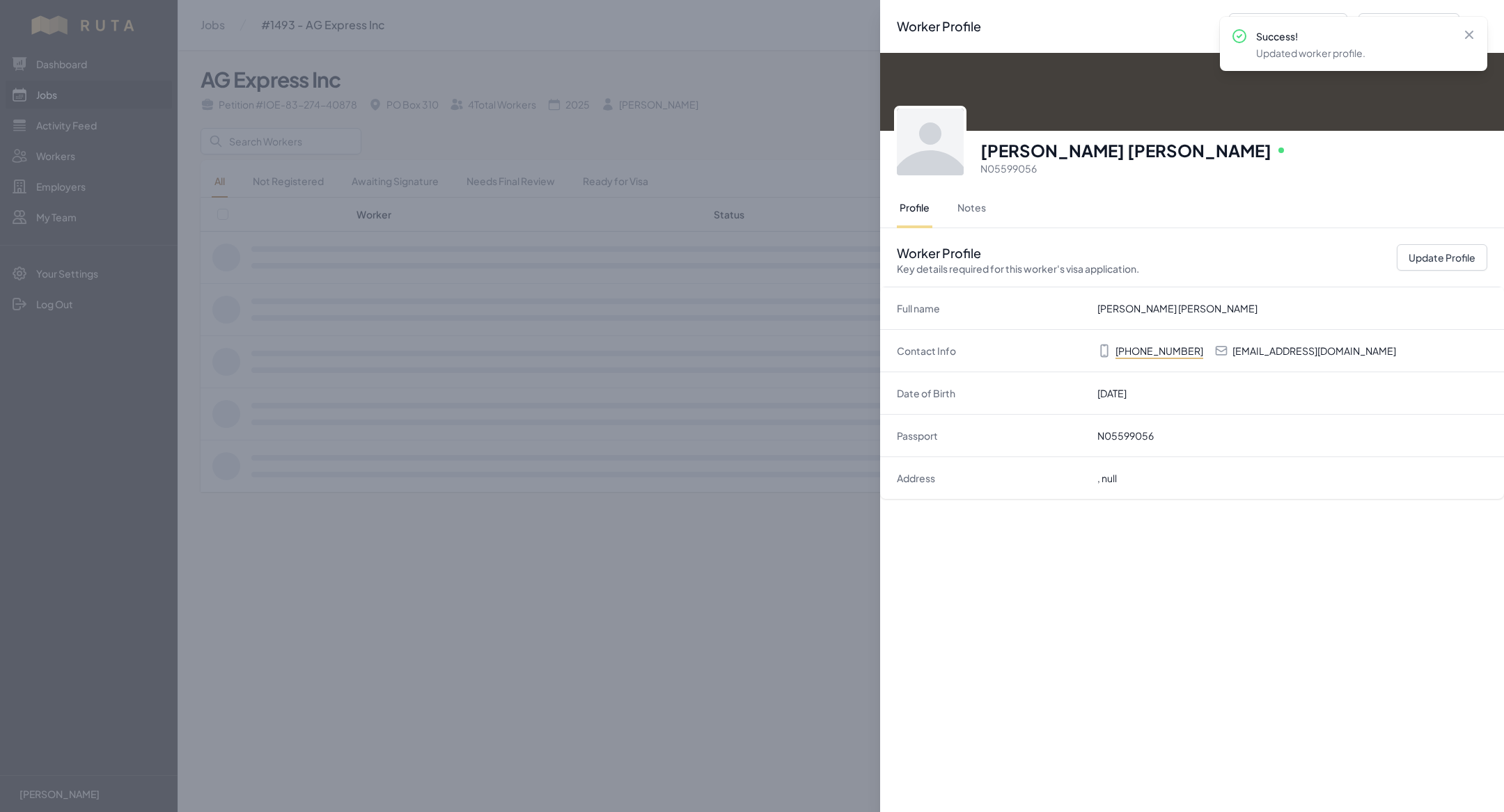
click at [801, 565] on div "Worker Profile Previous Worker Next Worker Close panel [PERSON_NAME] [PERSON_NA…" at bounding box center [752, 406] width 1504 height 812
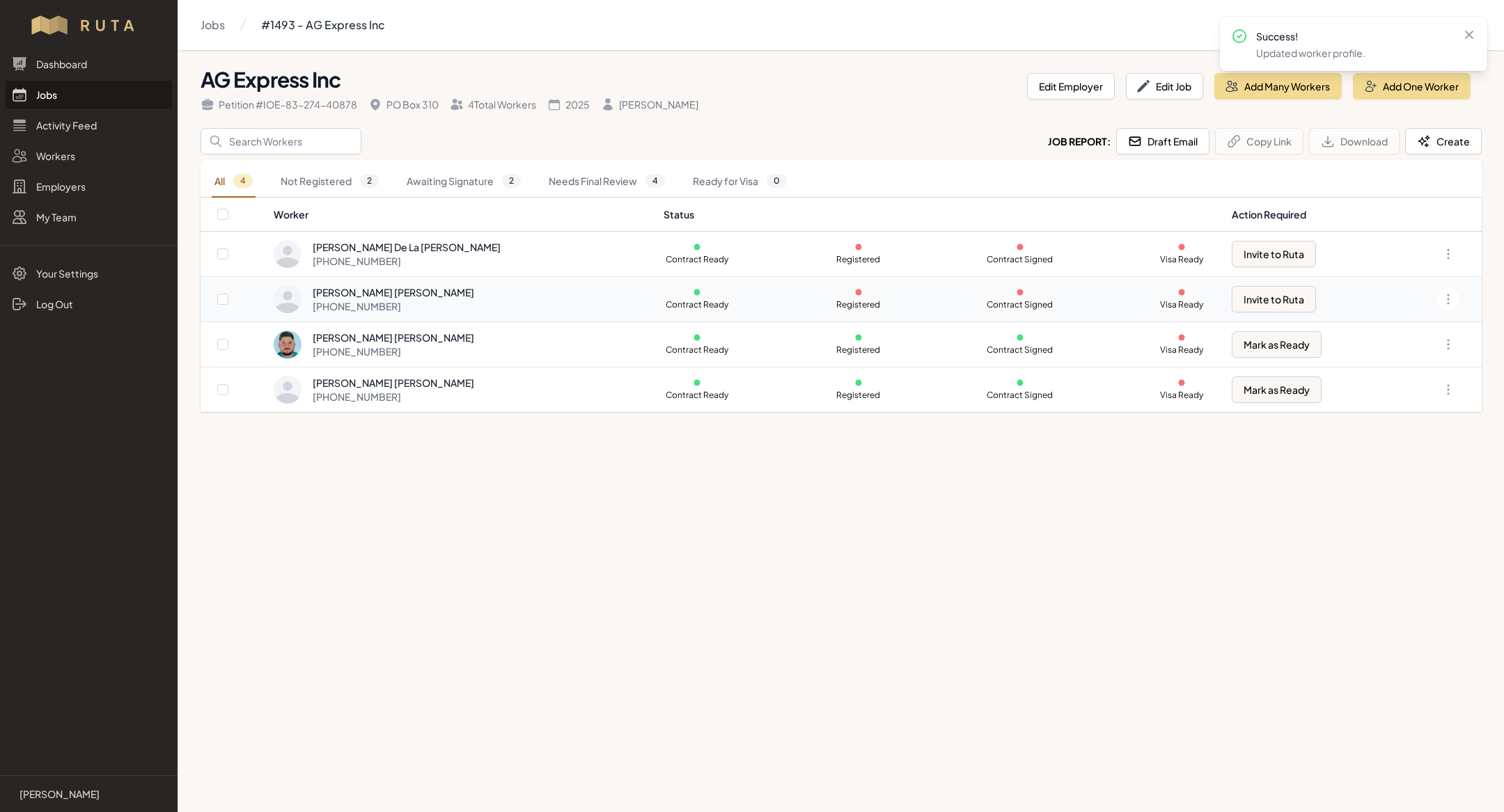
click at [463, 296] on div "[PERSON_NAME] [PERSON_NAME]" at bounding box center [393, 292] width 162 height 14
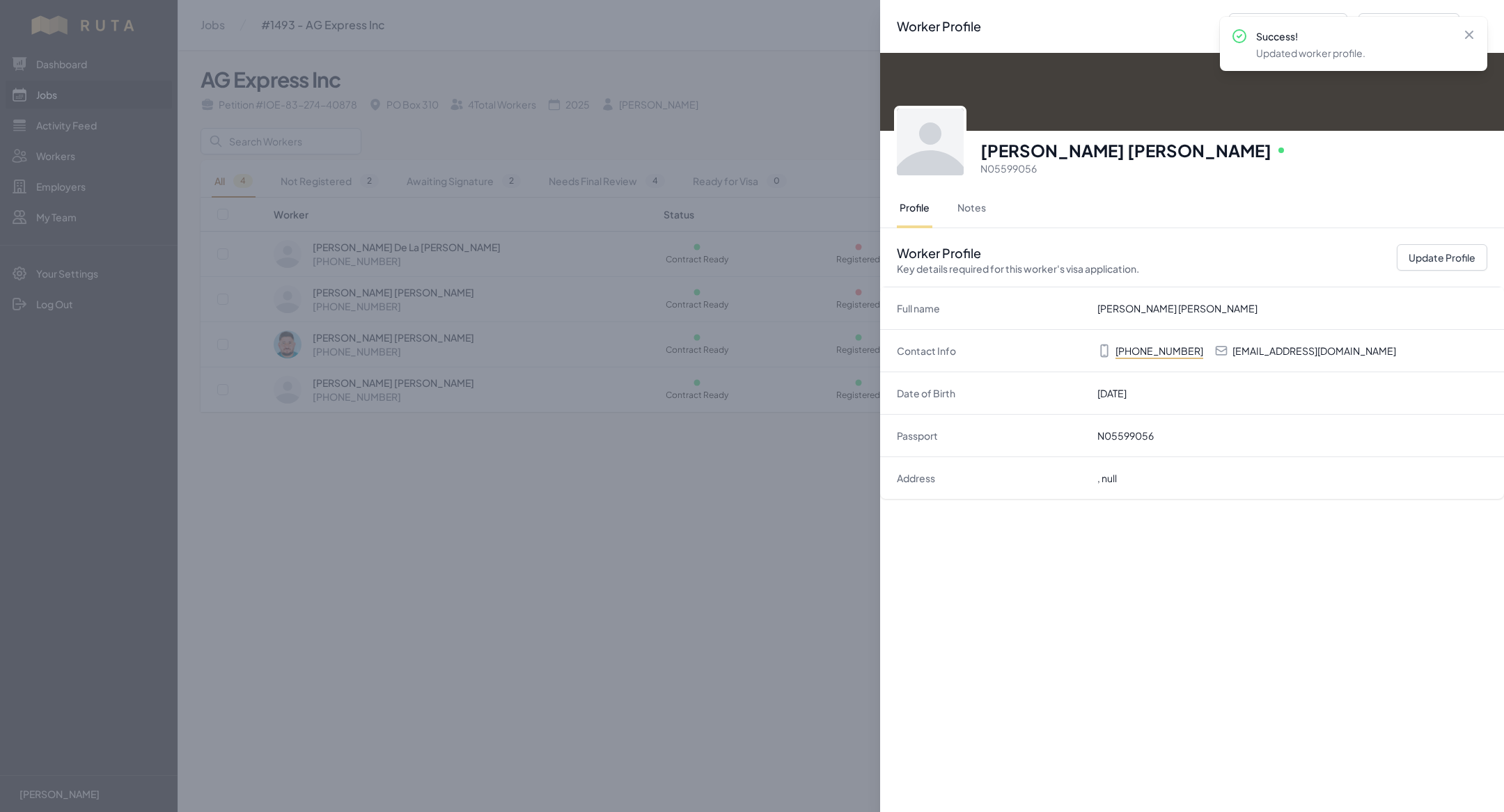
click at [514, 481] on div "Worker Profile Previous Worker Next Worker Close panel [PERSON_NAME] [PERSON_NA…" at bounding box center [752, 406] width 1504 height 812
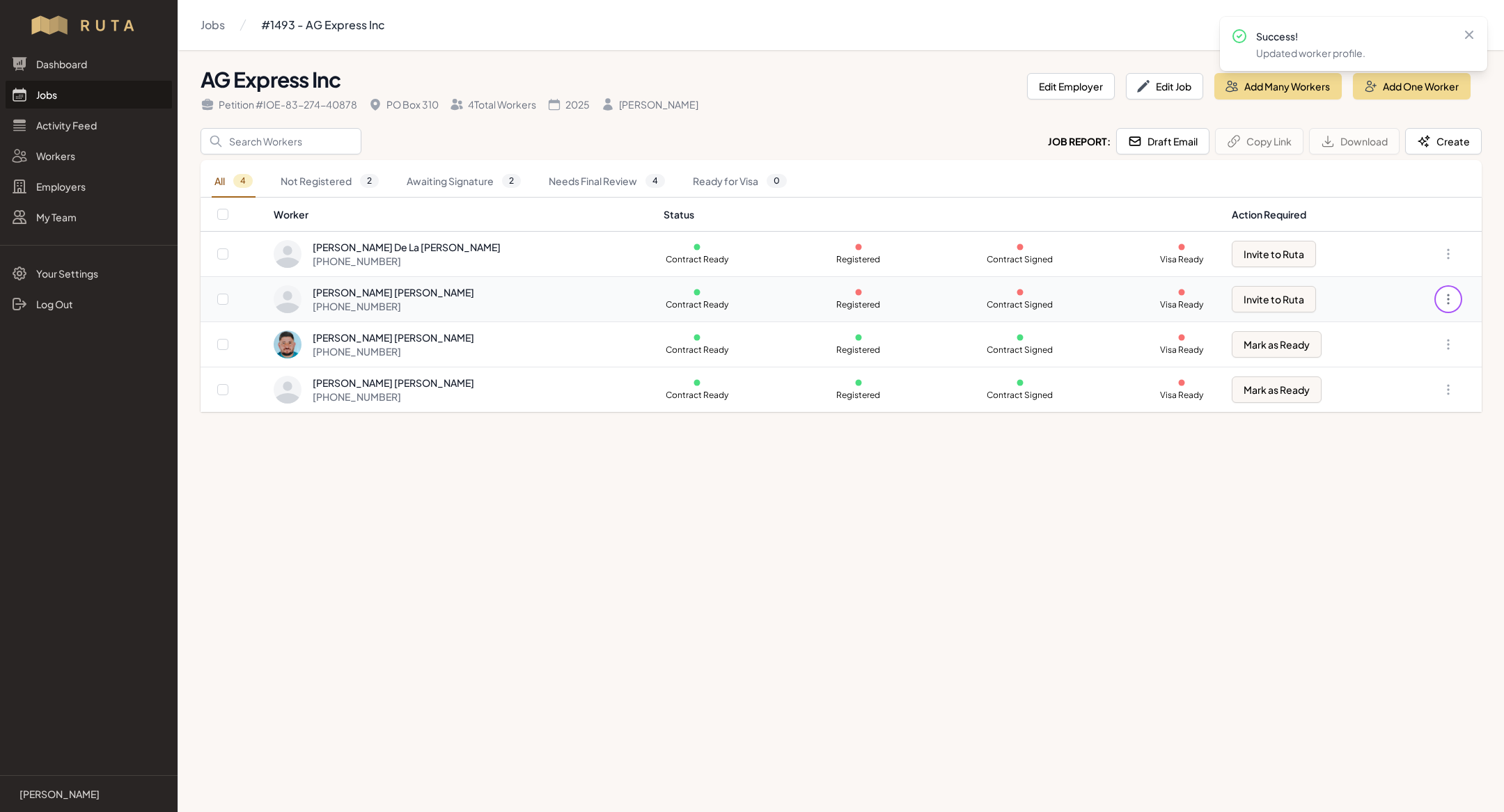
click at [1444, 297] on icon "button" at bounding box center [1448, 299] width 14 height 14
click at [1399, 401] on link "Create Contract" at bounding box center [1379, 404] width 134 height 25
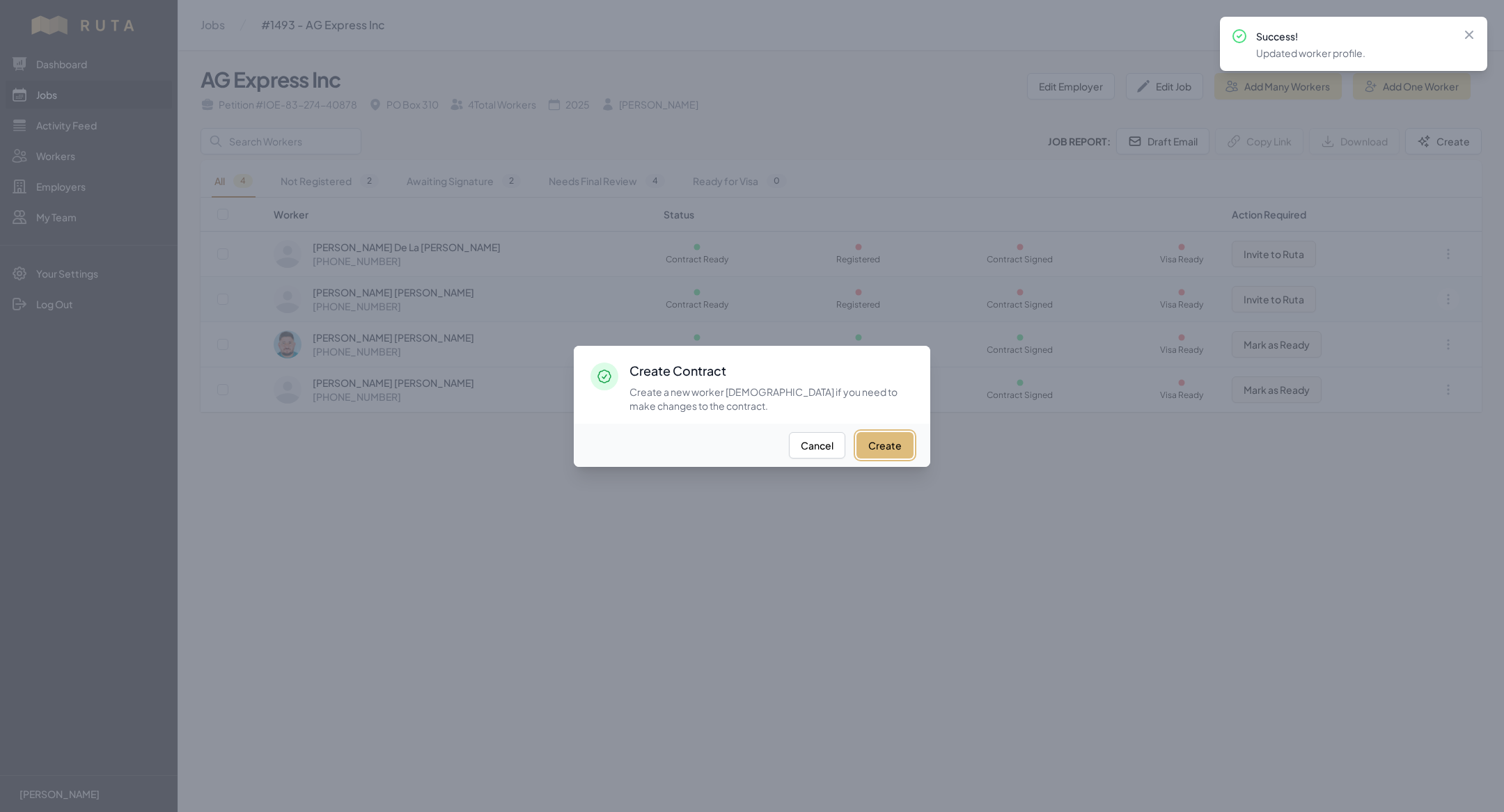
click at [895, 444] on button "Create" at bounding box center [885, 445] width 57 height 26
click at [1016, 484] on div at bounding box center [752, 406] width 1504 height 812
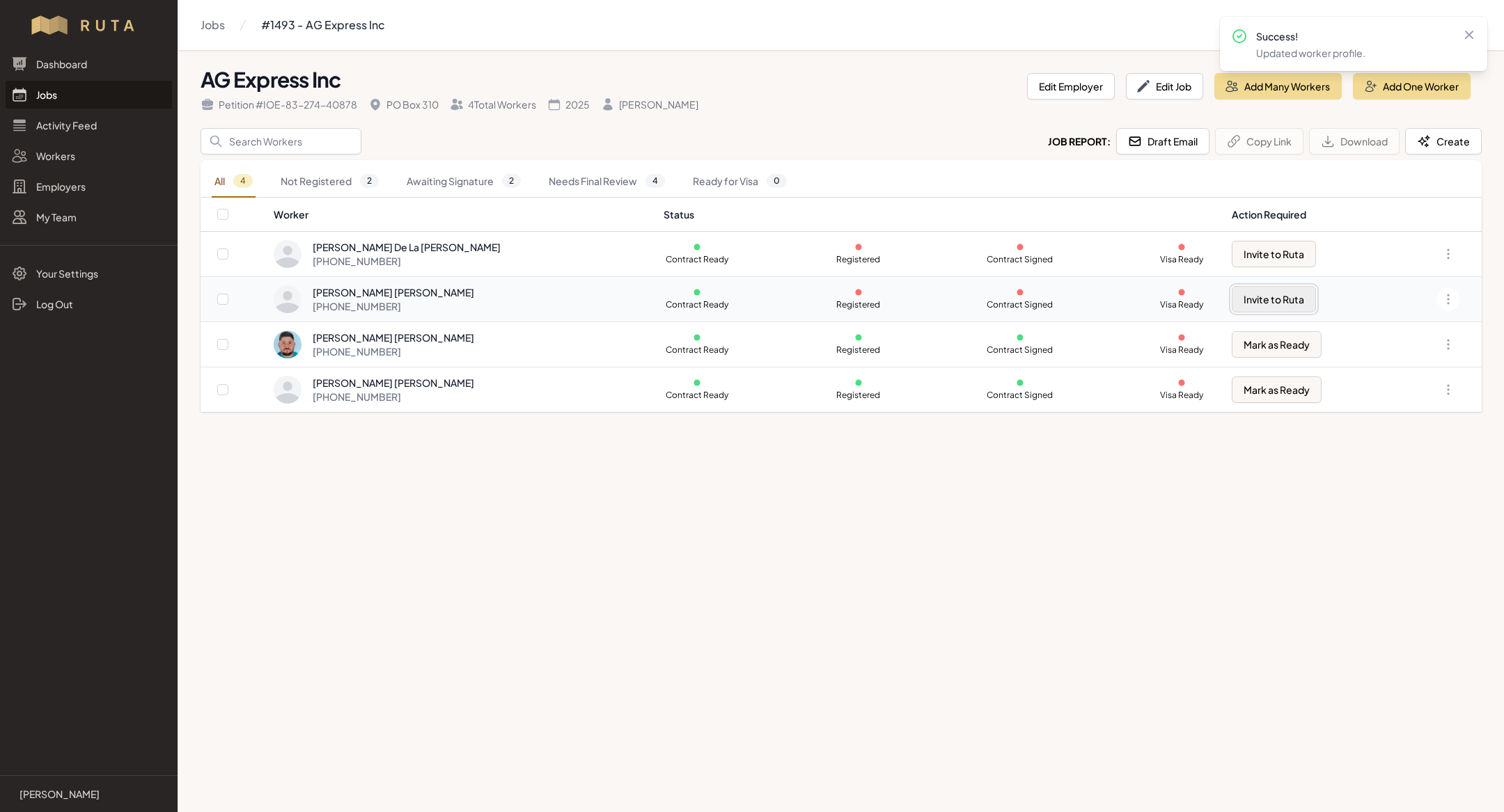
click at [1254, 301] on button "Invite to Ruta" at bounding box center [1273, 299] width 84 height 26
checkbox input "true"
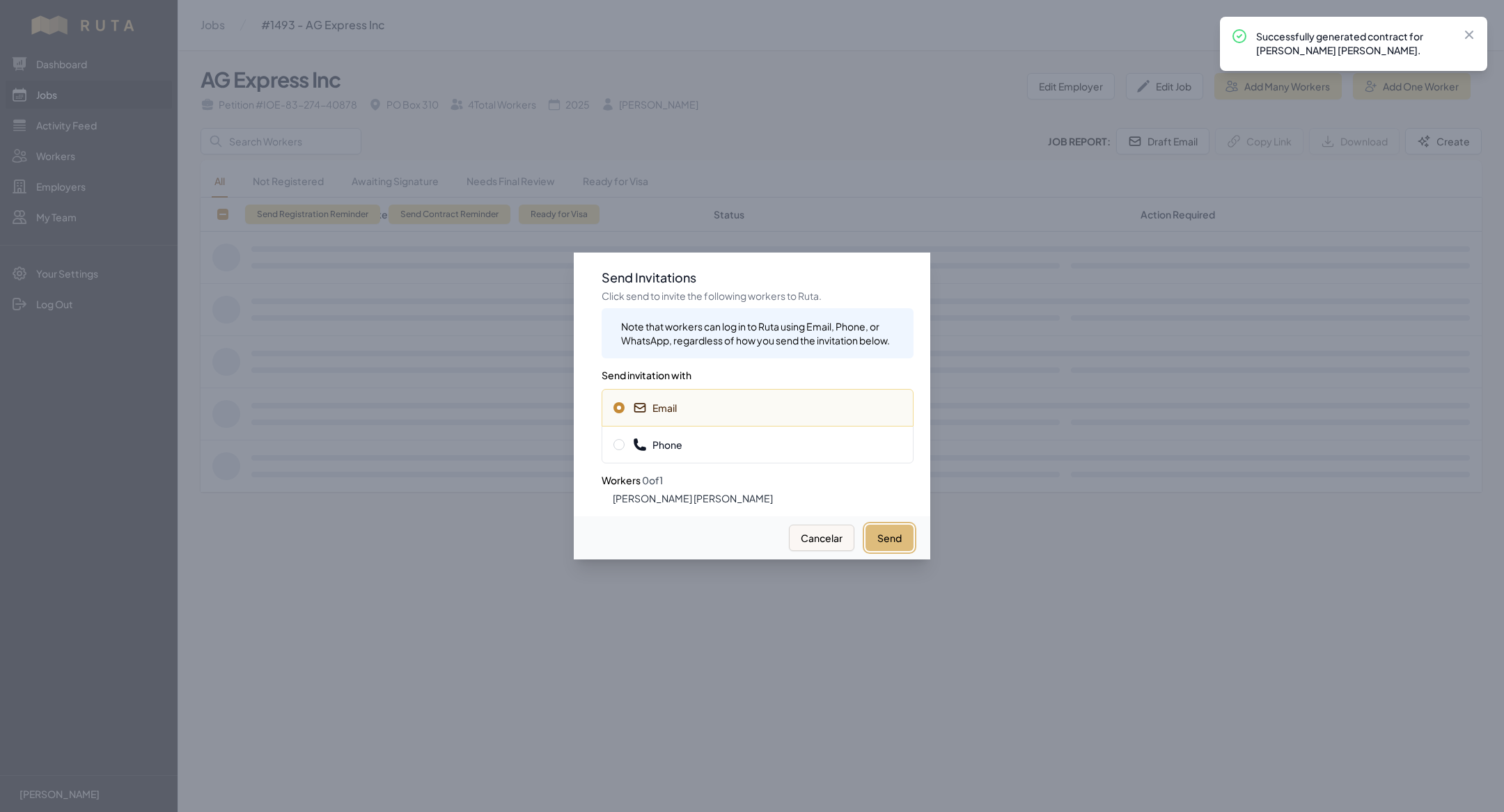
click at [897, 541] on button "Send" at bounding box center [889, 538] width 48 height 26
click at [274, 482] on div at bounding box center [752, 406] width 1504 height 812
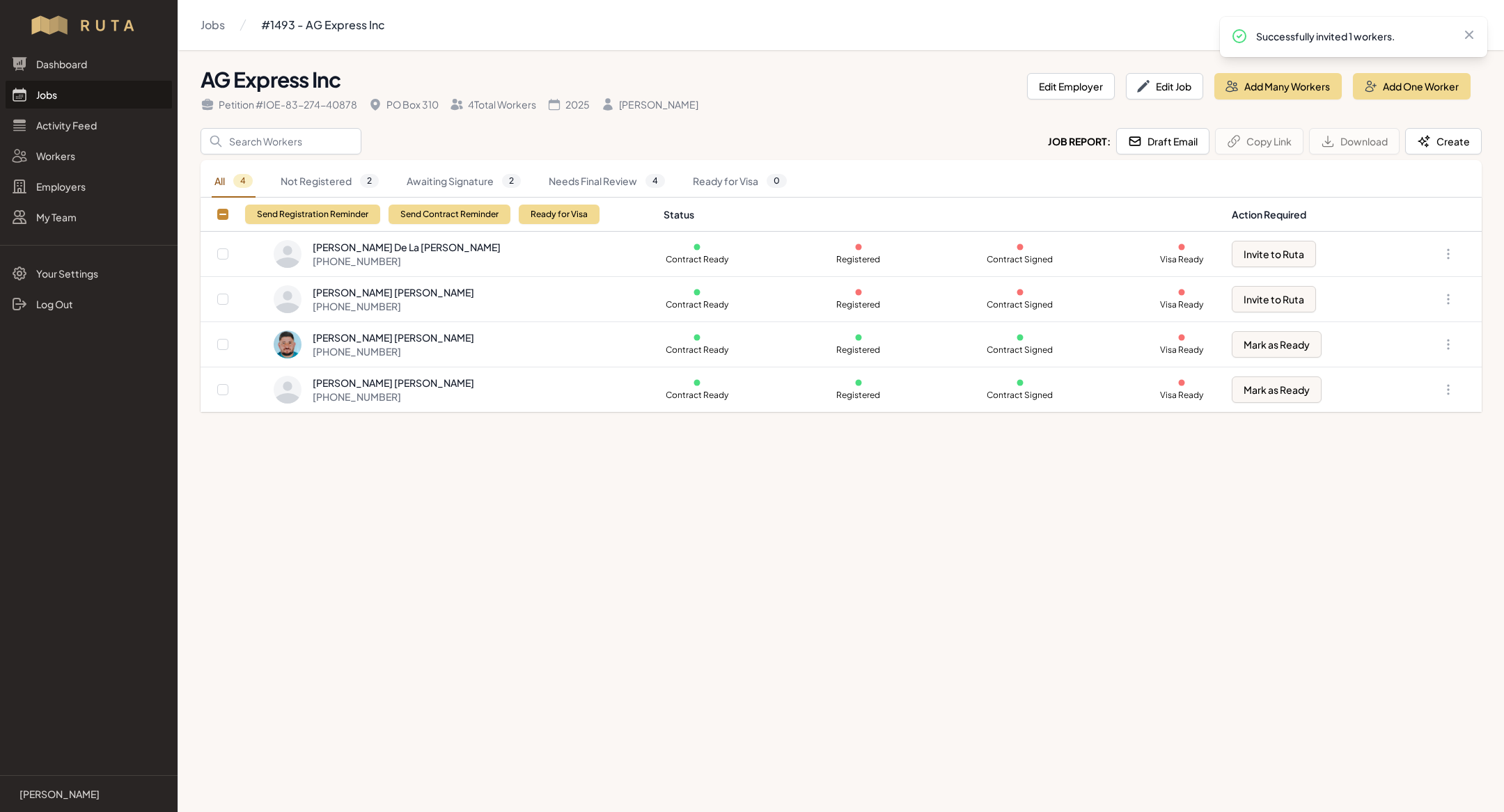
click at [73, 86] on link "Jobs" at bounding box center [89, 95] width 167 height 28
